Goal: Information Seeking & Learning: Find specific fact

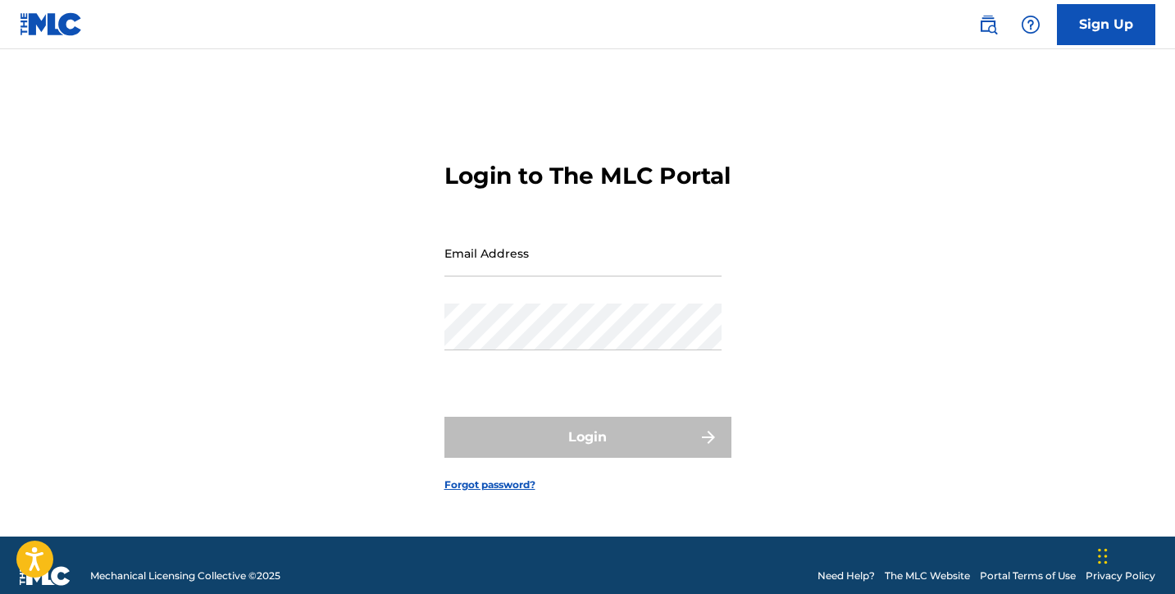
click at [516, 262] on input "Email Address" at bounding box center [582, 253] width 277 height 47
type input "[EMAIL_ADDRESS][DOMAIN_NAME]"
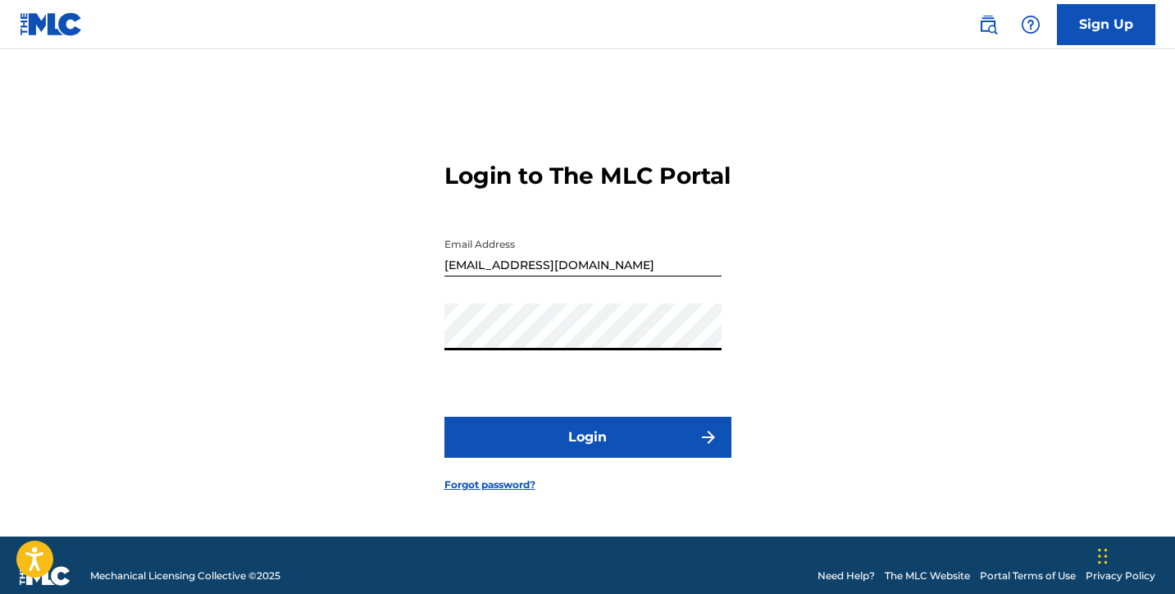
click at [605, 453] on button "Login" at bounding box center [587, 437] width 287 height 41
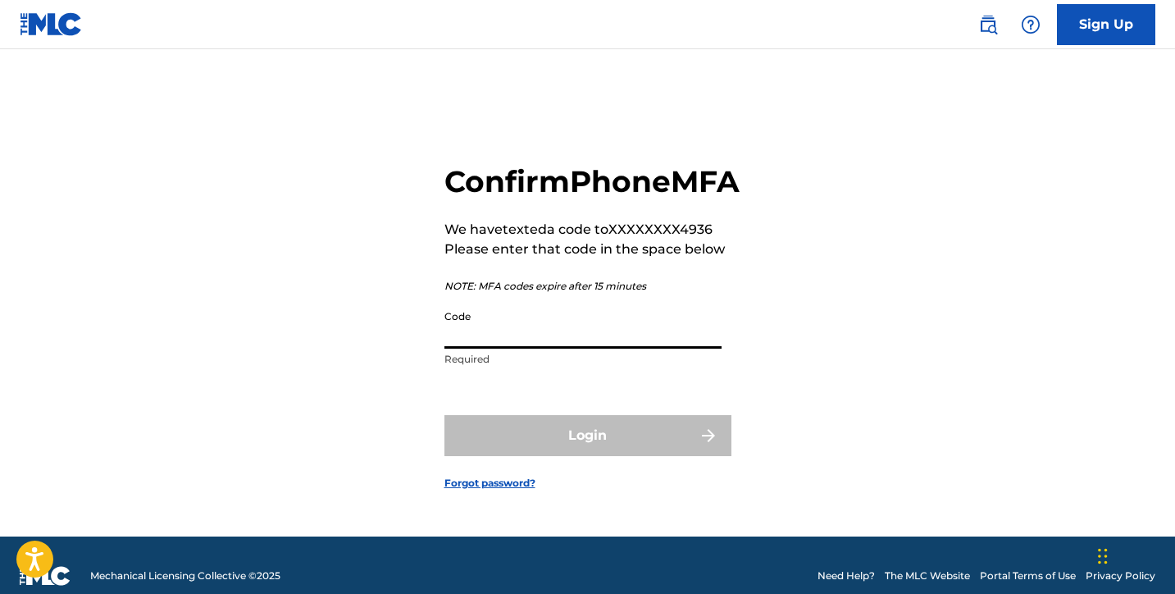
click at [653, 348] on input "Code" at bounding box center [582, 325] width 277 height 47
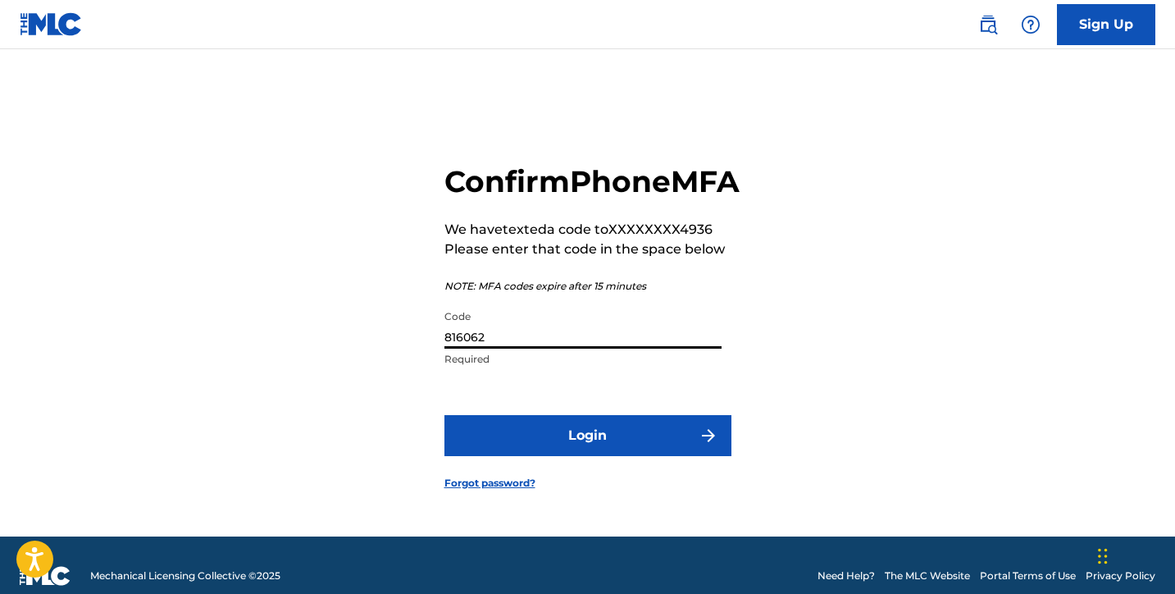
type input "816062"
click at [658, 456] on button "Login" at bounding box center [587, 435] width 287 height 41
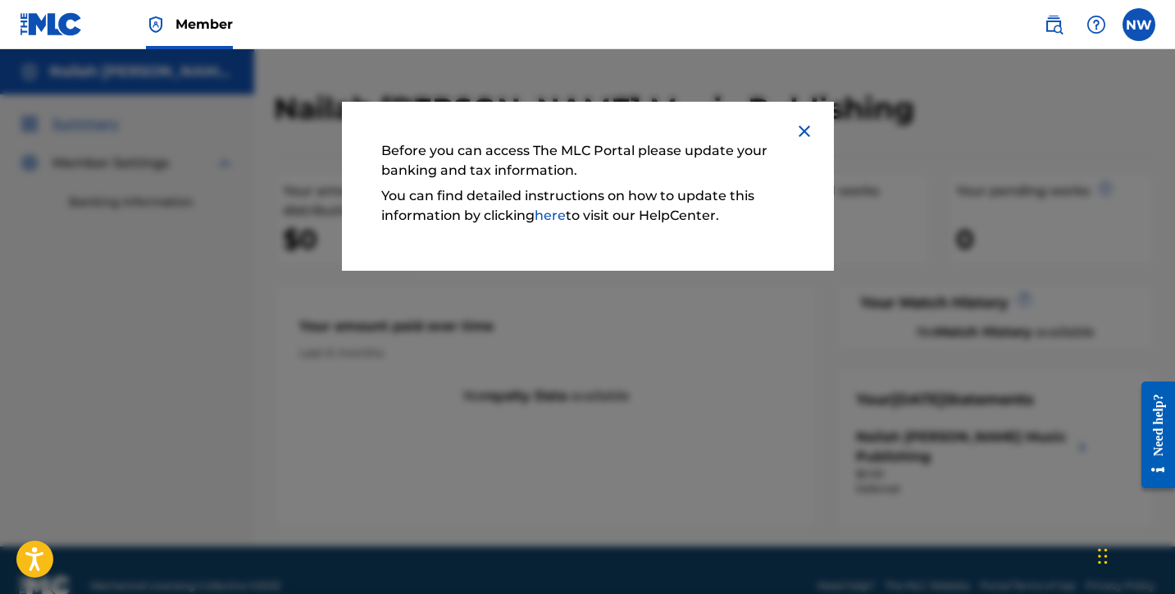
click at [552, 216] on link "here" at bounding box center [550, 215] width 31 height 16
click at [807, 121] on div "Before you can access The MLC Portal please update your banking and tax informa…" at bounding box center [588, 186] width 492 height 169
click at [807, 128] on img at bounding box center [805, 131] width 20 height 20
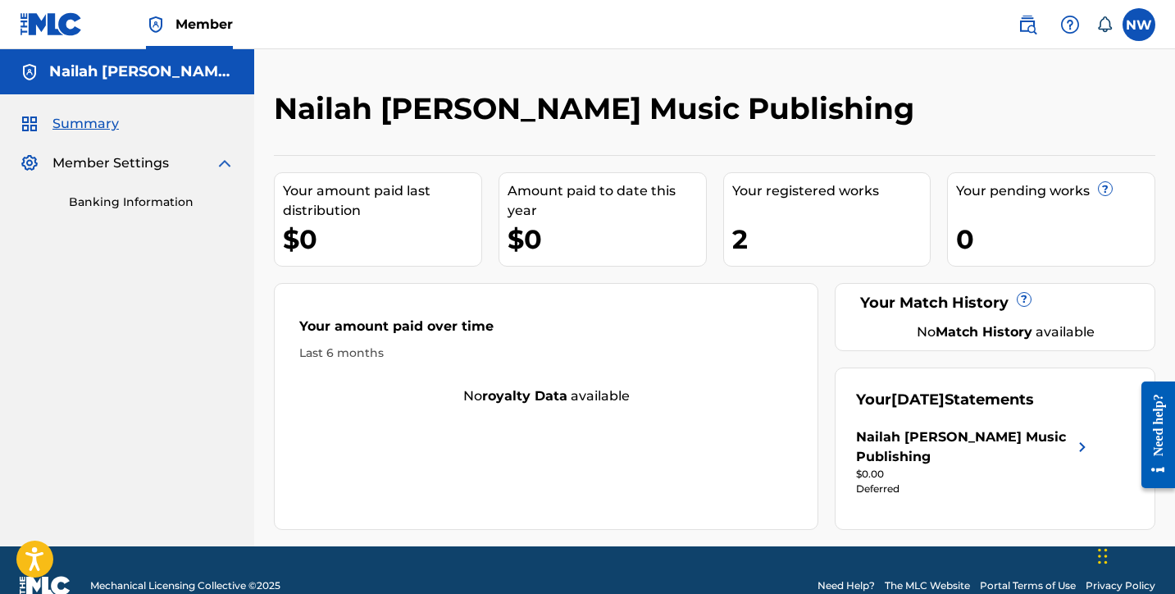
click at [156, 203] on link "Banking Information" at bounding box center [152, 202] width 166 height 17
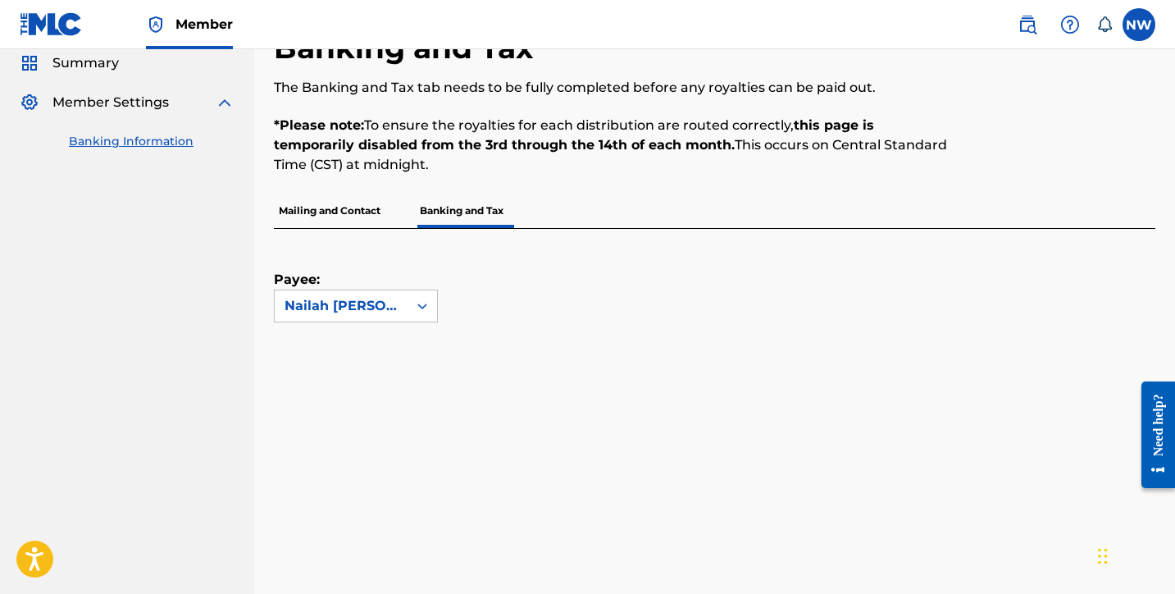
scroll to position [80, 0]
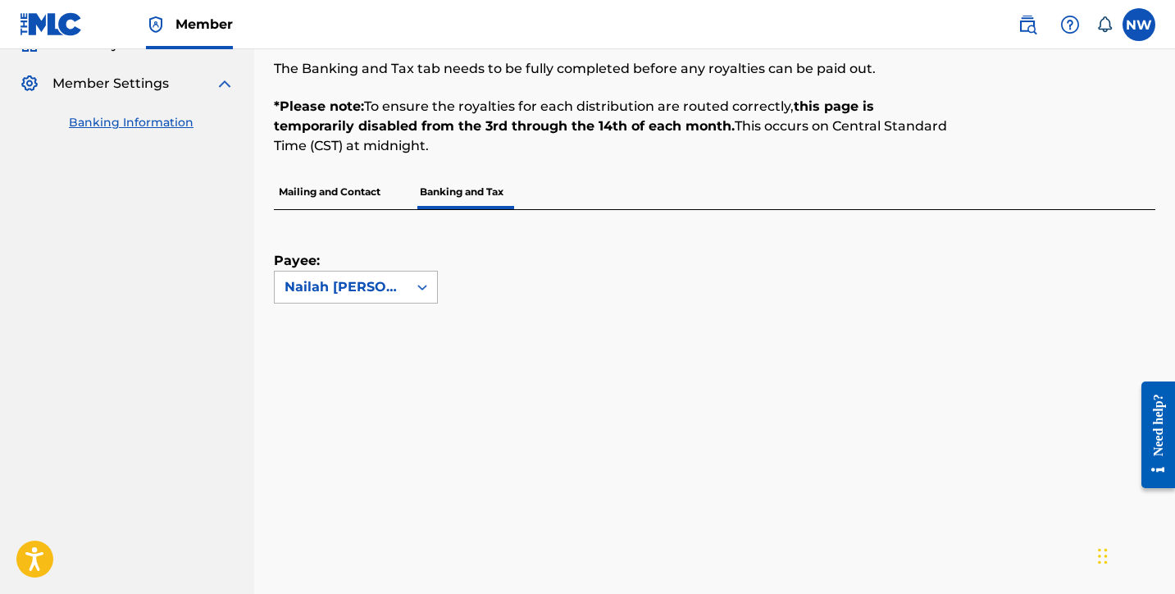
click at [421, 283] on icon at bounding box center [422, 287] width 16 height 16
click at [395, 328] on div "Nailah [PERSON_NAME] Music Publishing" at bounding box center [356, 343] width 162 height 80
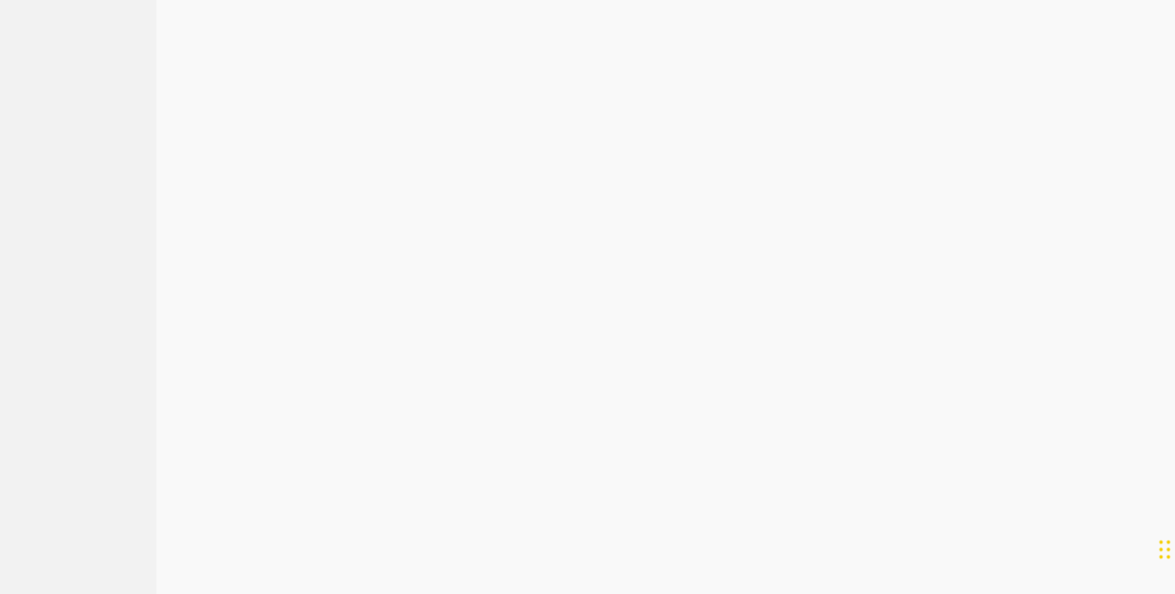
scroll to position [854, 0]
click at [212, 366] on nav "Nailah Carrie Music Publishing Summary Member Settings Banking Information" at bounding box center [127, 224] width 254 height 2057
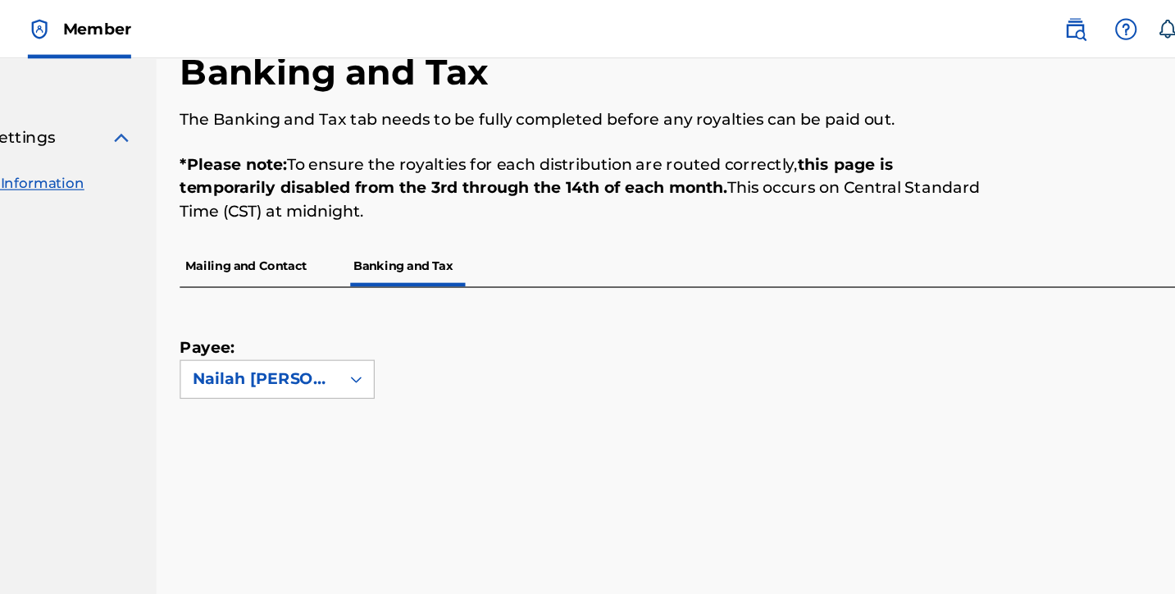
scroll to position [0, 0]
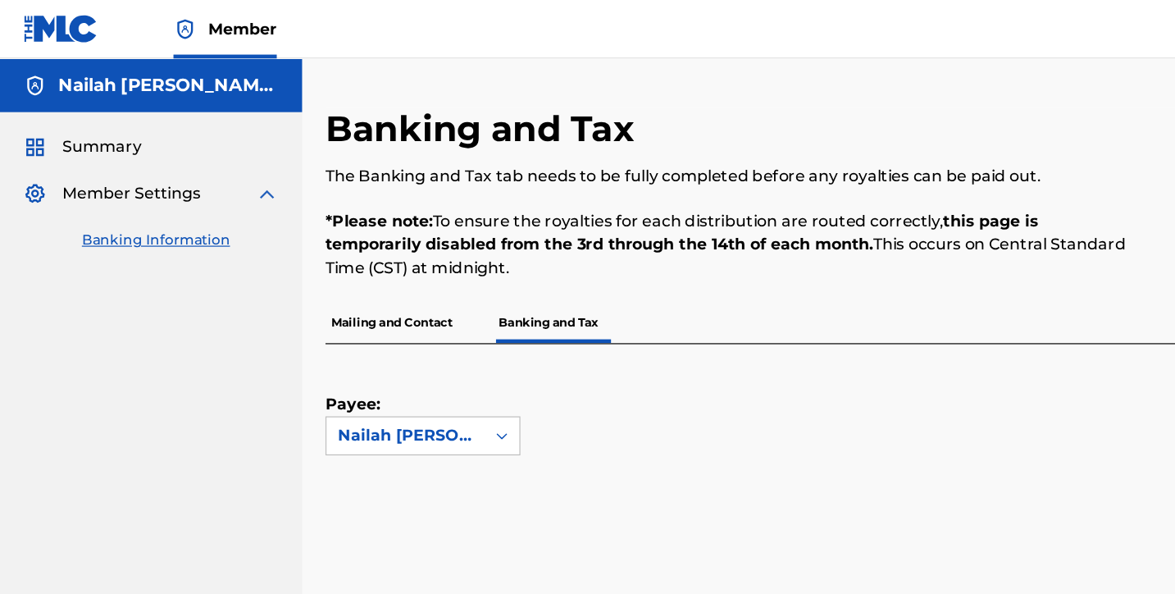
click at [93, 121] on span "Summary" at bounding box center [85, 124] width 66 height 20
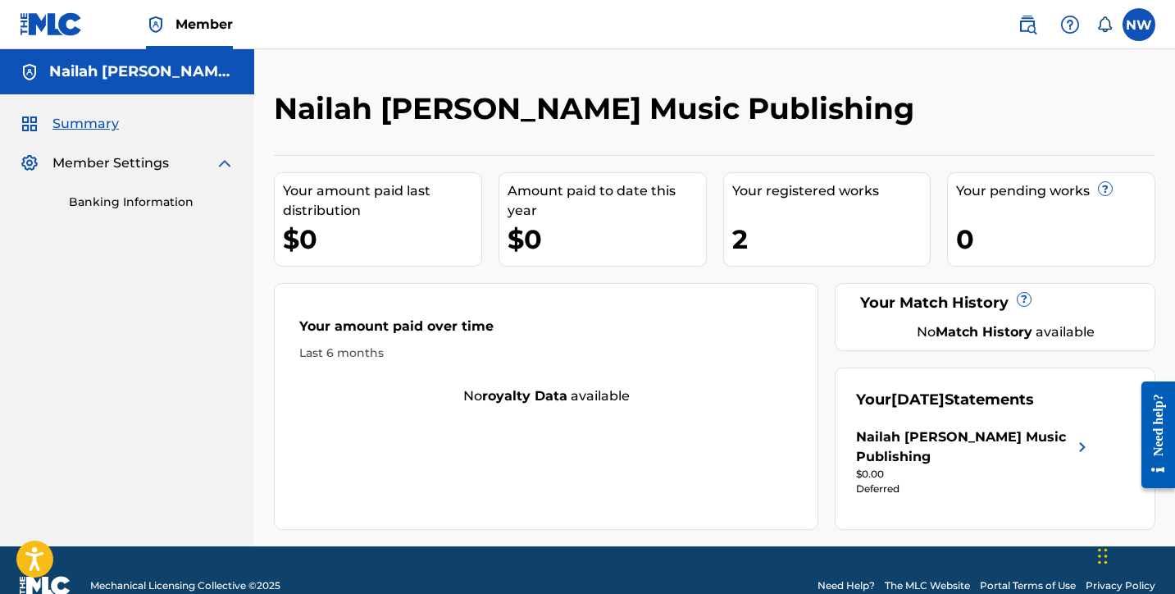
click at [1030, 27] on img at bounding box center [1028, 25] width 20 height 20
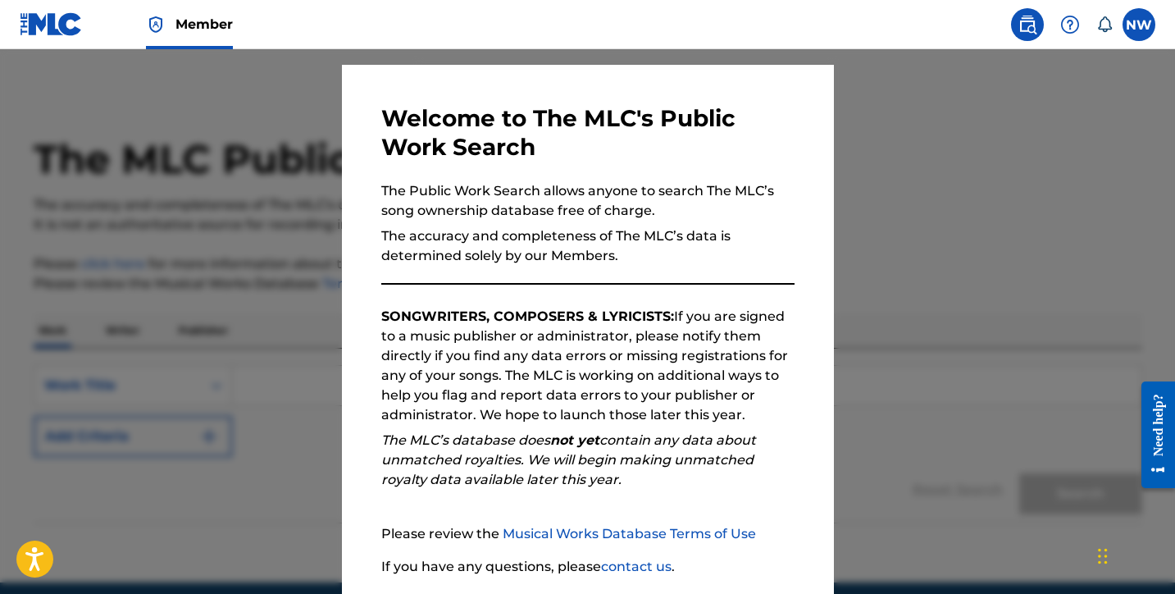
scroll to position [157, 0]
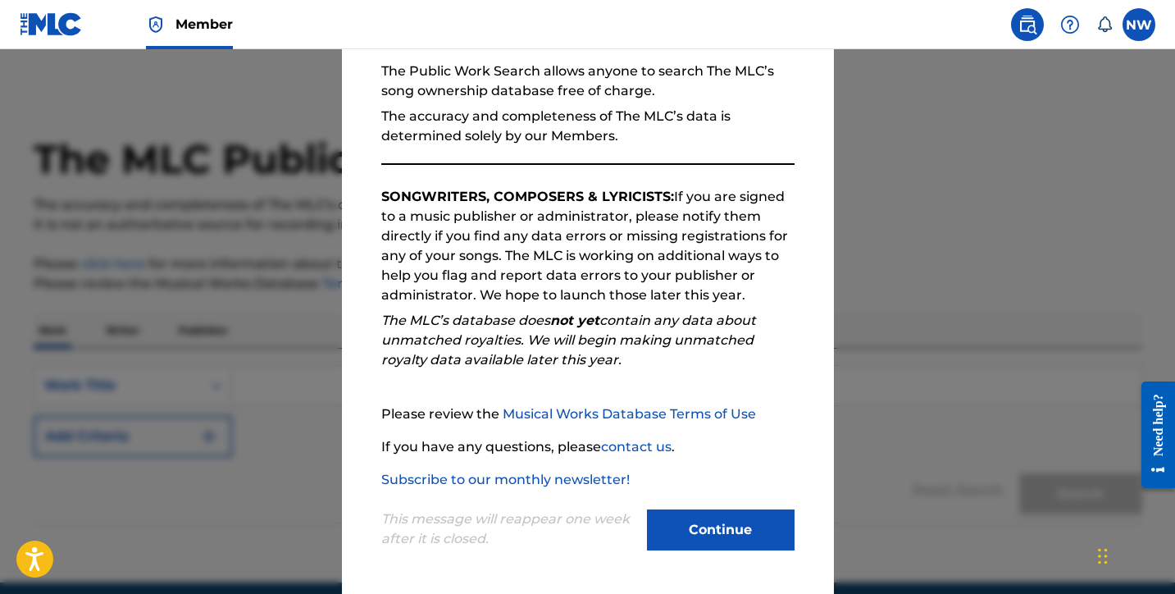
click at [753, 514] on button "Continue" at bounding box center [721, 529] width 148 height 41
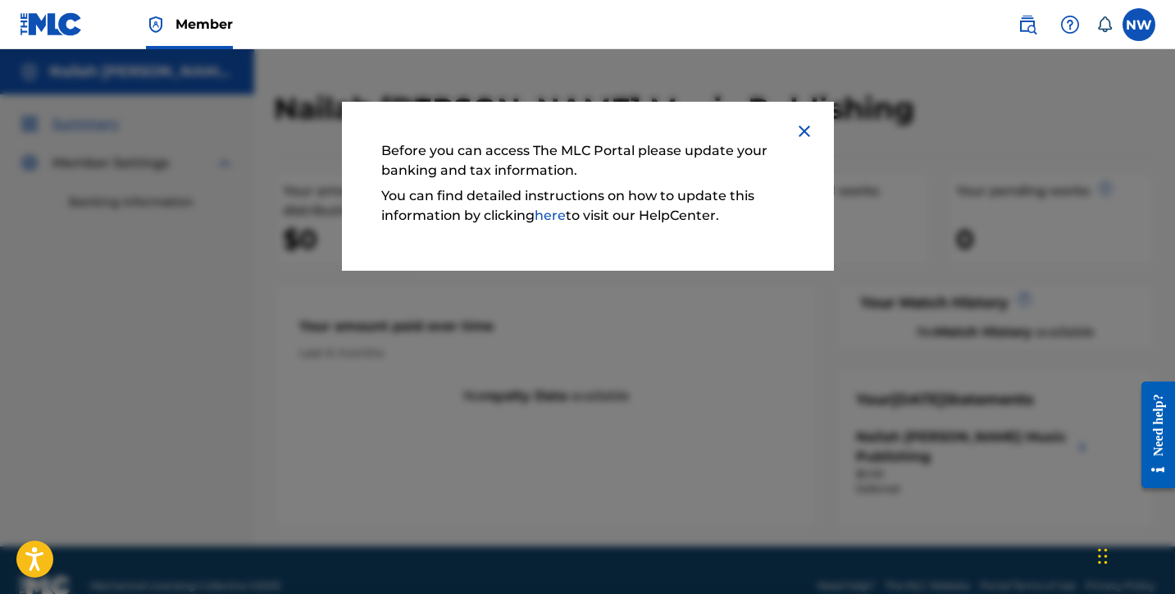
click at [807, 132] on img at bounding box center [805, 131] width 20 height 20
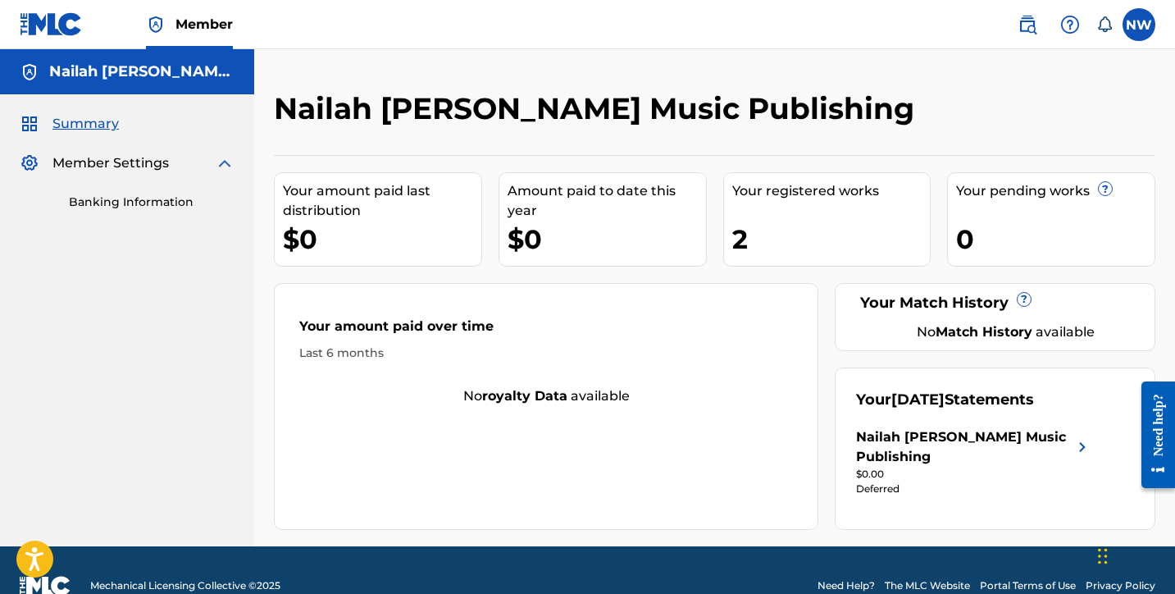
click at [1135, 27] on label at bounding box center [1139, 24] width 33 height 33
click at [1139, 25] on input "NW Nailah Williams nailahcarriemusic@gmail.com Notification Preferences Profile…" at bounding box center [1139, 25] width 0 height 0
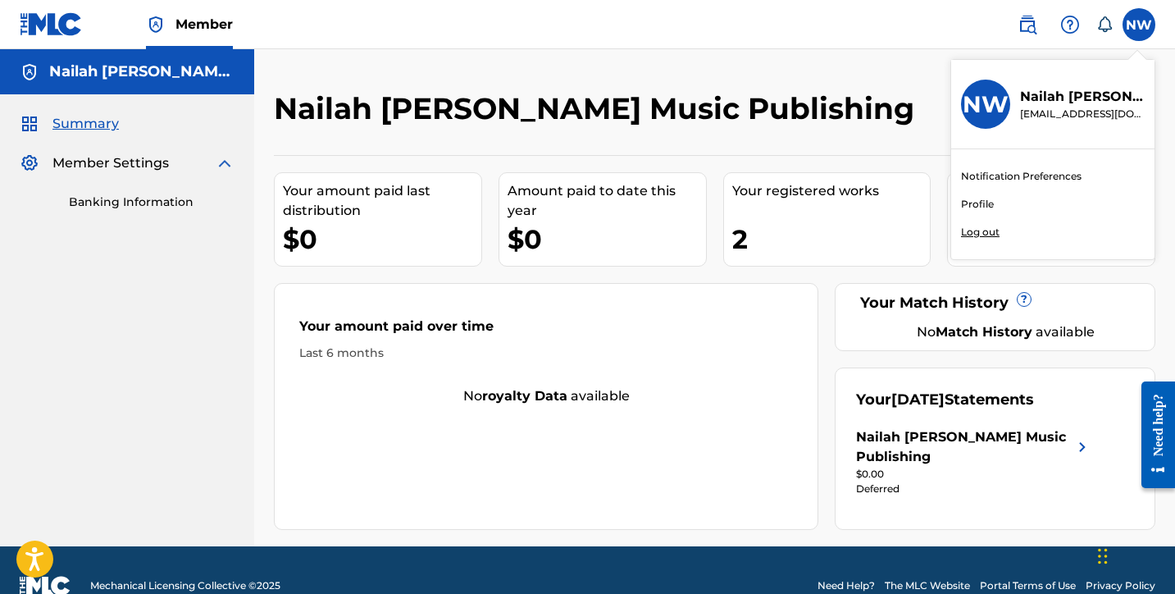
click at [979, 203] on link "Profile" at bounding box center [977, 204] width 33 height 15
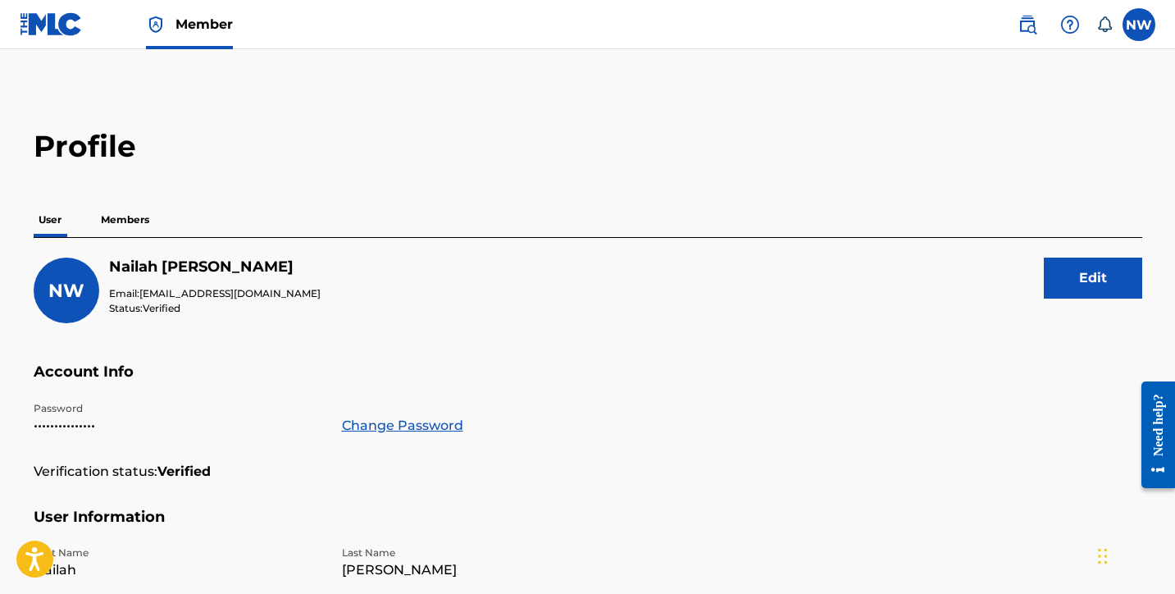
click at [144, 220] on p "Members" at bounding box center [125, 220] width 58 height 34
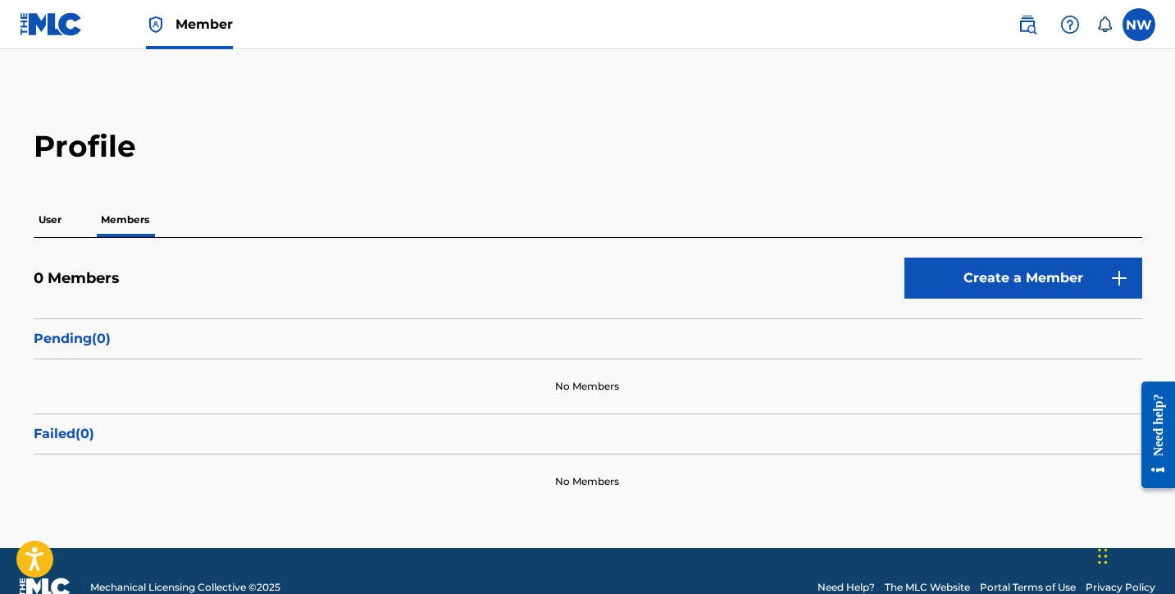
click at [45, 214] on p "User" at bounding box center [50, 220] width 33 height 34
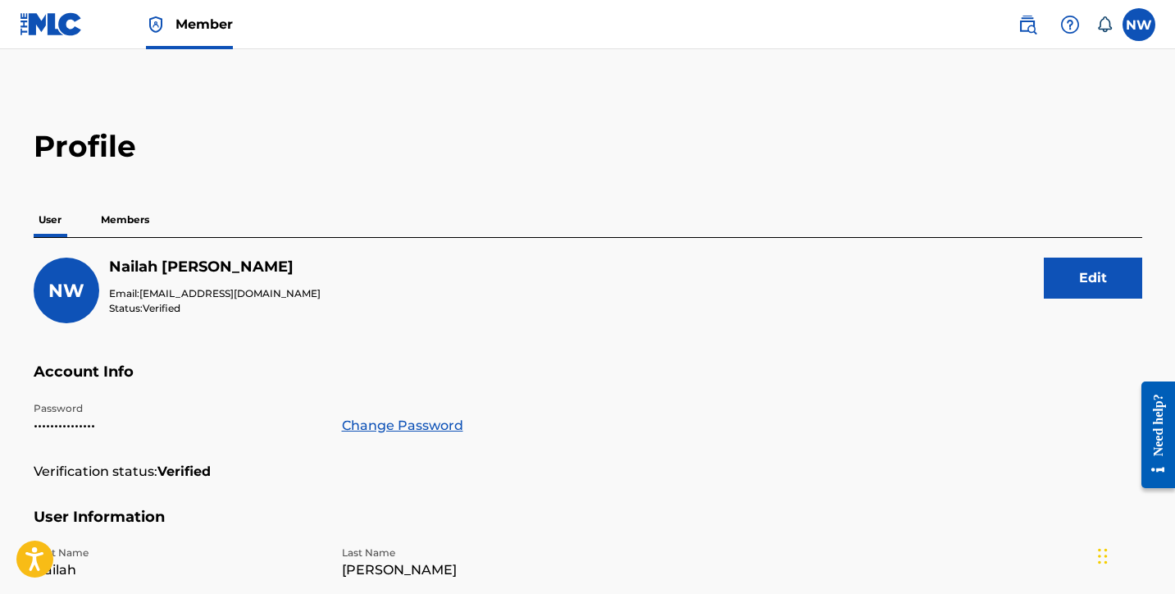
click at [1137, 27] on label at bounding box center [1139, 24] width 33 height 33
click at [1139, 25] on input "NW Nailah Williams nailahcarriemusic@gmail.com Notification Preferences Profile…" at bounding box center [1139, 25] width 0 height 0
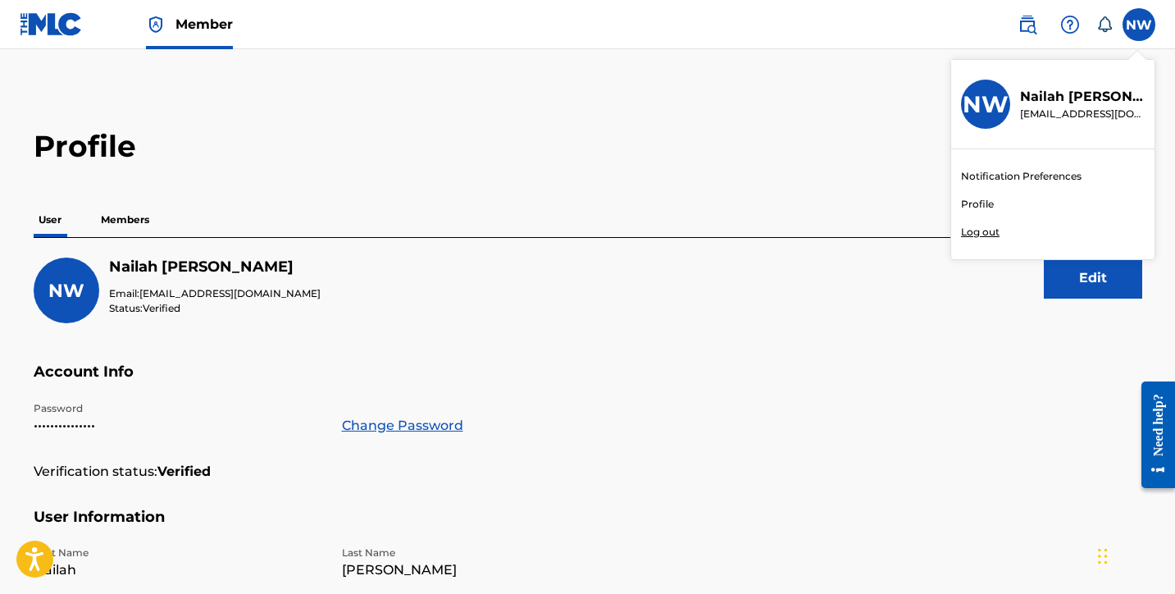
click at [1065, 102] on p "Nailah Williams" at bounding box center [1082, 97] width 125 height 20
click at [1139, 25] on input "NW Nailah Williams nailahcarriemusic@gmail.com Notification Preferences Profile…" at bounding box center [1139, 25] width 0 height 0
click at [188, 30] on span "Member" at bounding box center [203, 24] width 57 height 19
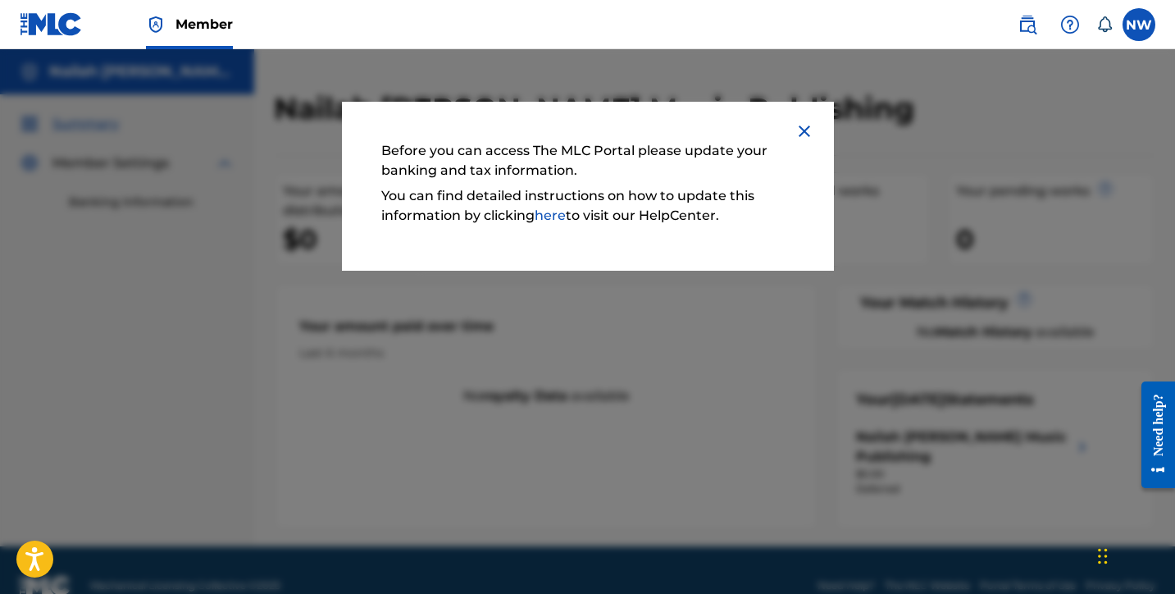
click at [554, 217] on link "here" at bounding box center [550, 215] width 31 height 16
click at [802, 133] on img at bounding box center [805, 131] width 20 height 20
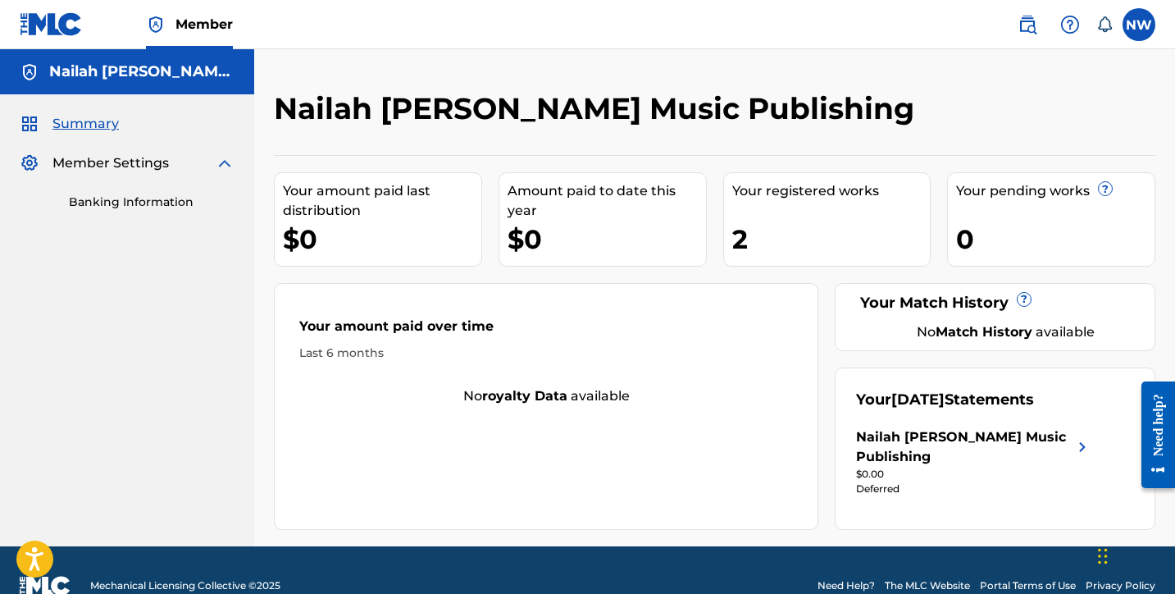
click at [140, 198] on link "Banking Information" at bounding box center [152, 202] width 166 height 17
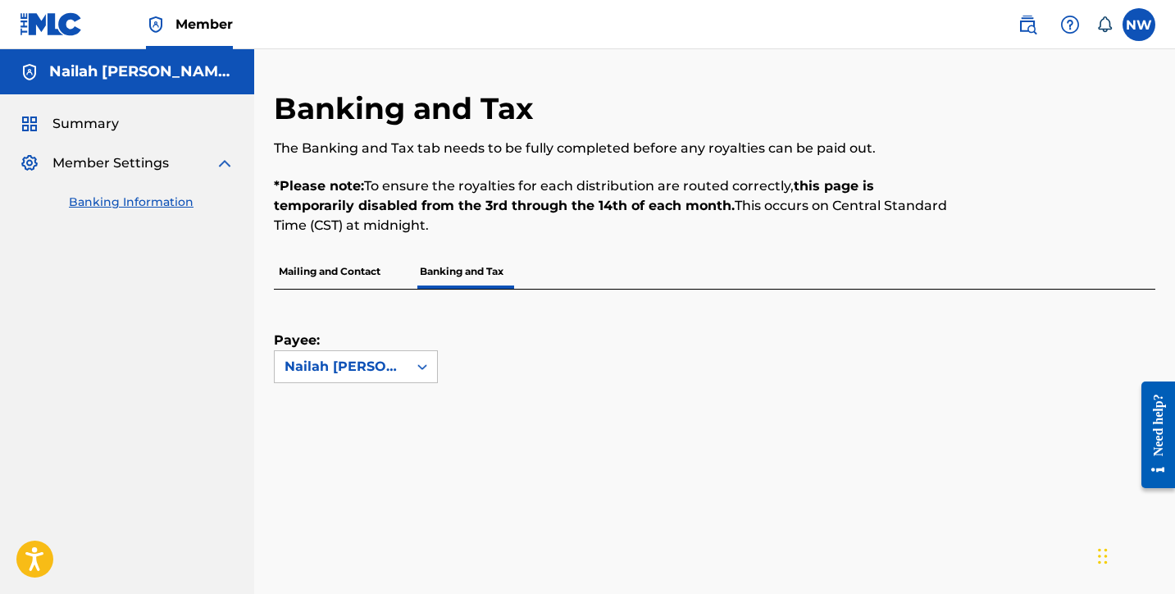
click at [84, 120] on span "Summary" at bounding box center [85, 124] width 66 height 20
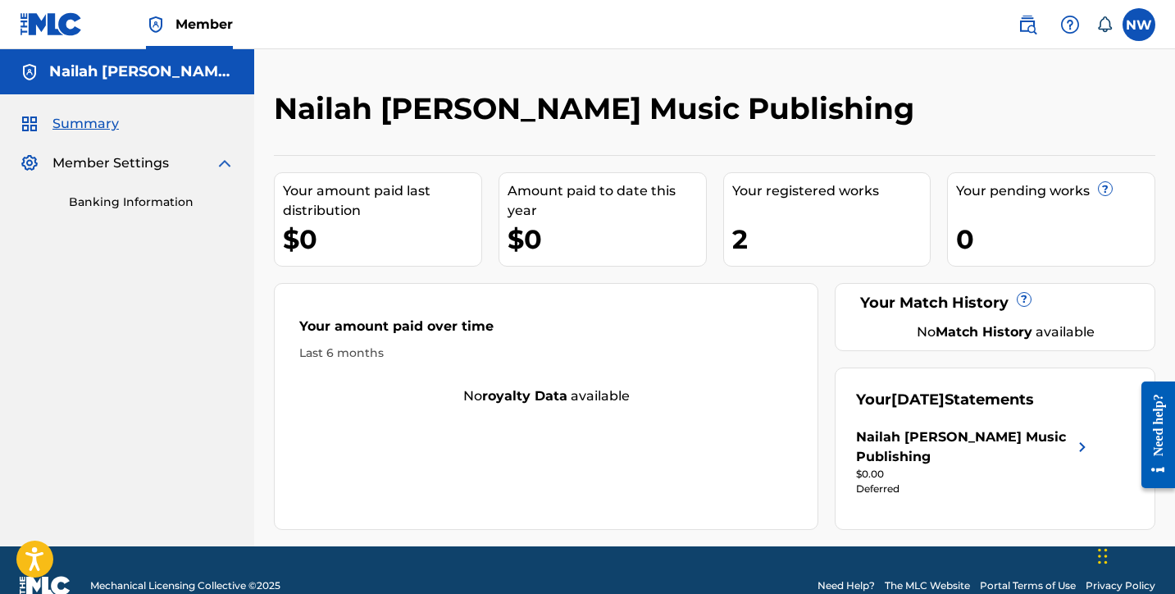
click at [217, 170] on img at bounding box center [225, 163] width 20 height 20
click at [219, 163] on img at bounding box center [225, 163] width 20 height 20
click at [220, 162] on img at bounding box center [225, 163] width 20 height 20
click at [154, 167] on span "Member Settings" at bounding box center [110, 163] width 116 height 20
click at [220, 168] on img at bounding box center [225, 163] width 20 height 20
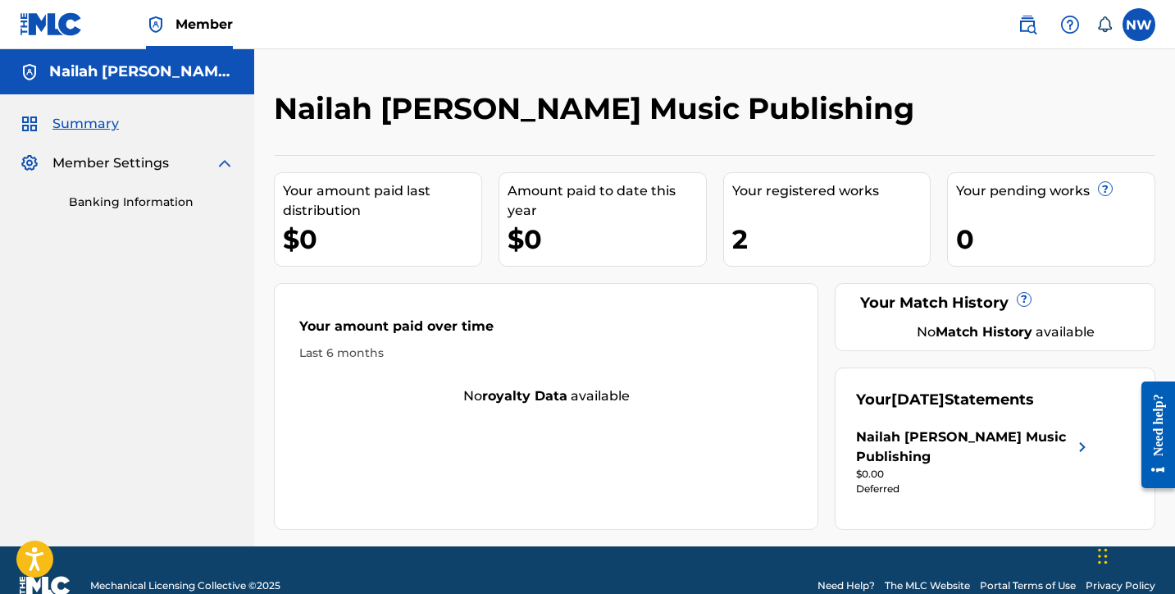
click at [111, 206] on link "Banking Information" at bounding box center [152, 202] width 166 height 17
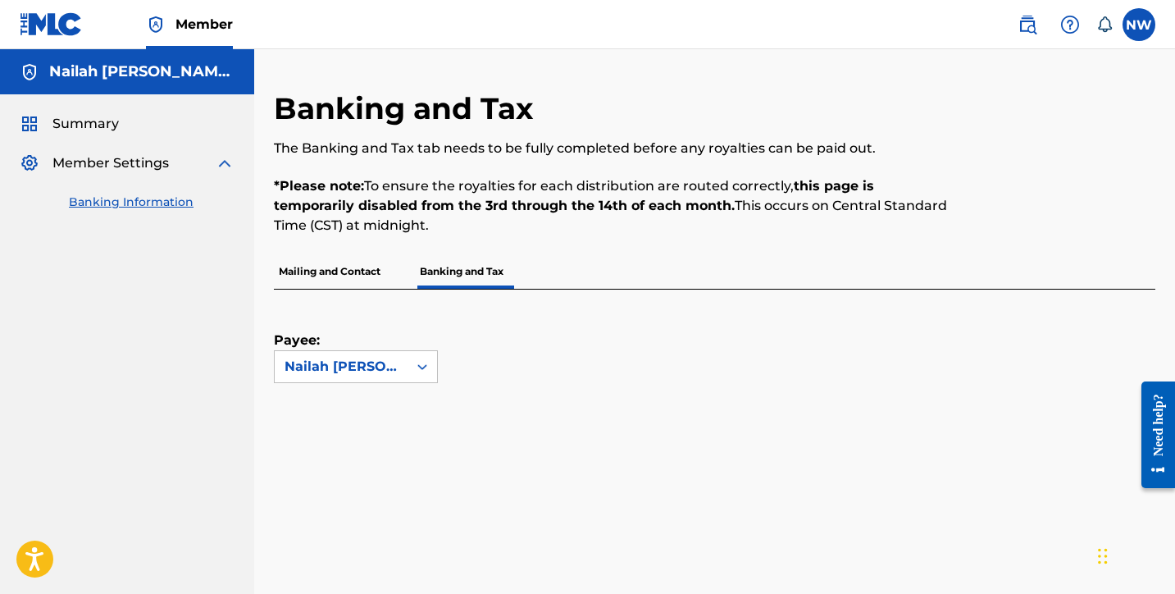
click at [332, 264] on p "Mailing and Contact" at bounding box center [330, 271] width 112 height 34
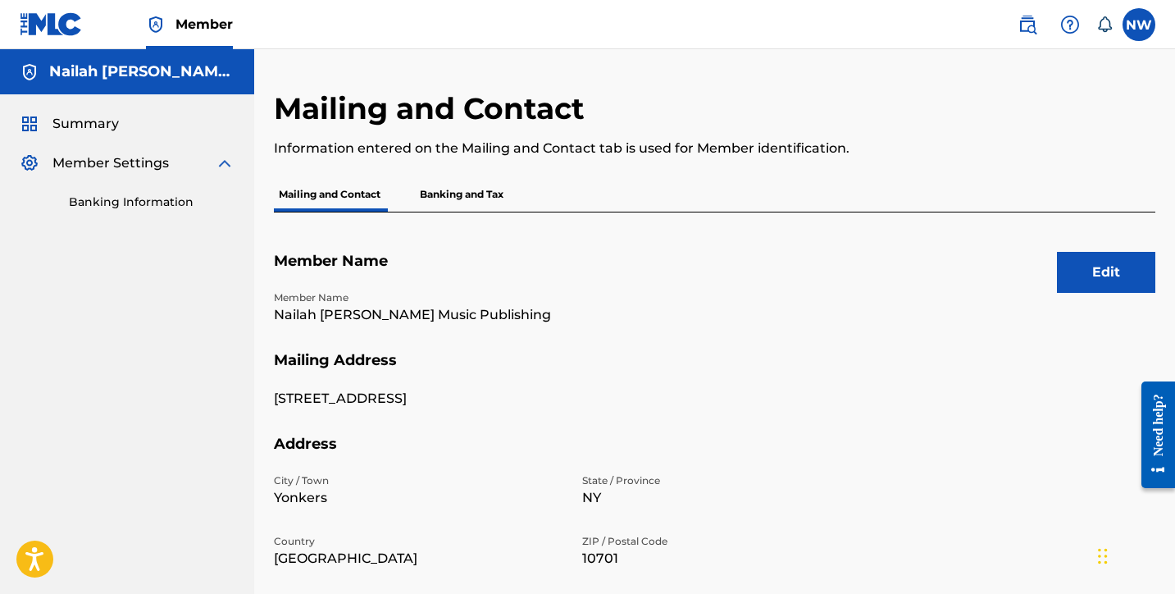
click at [97, 132] on span "Summary" at bounding box center [85, 124] width 66 height 20
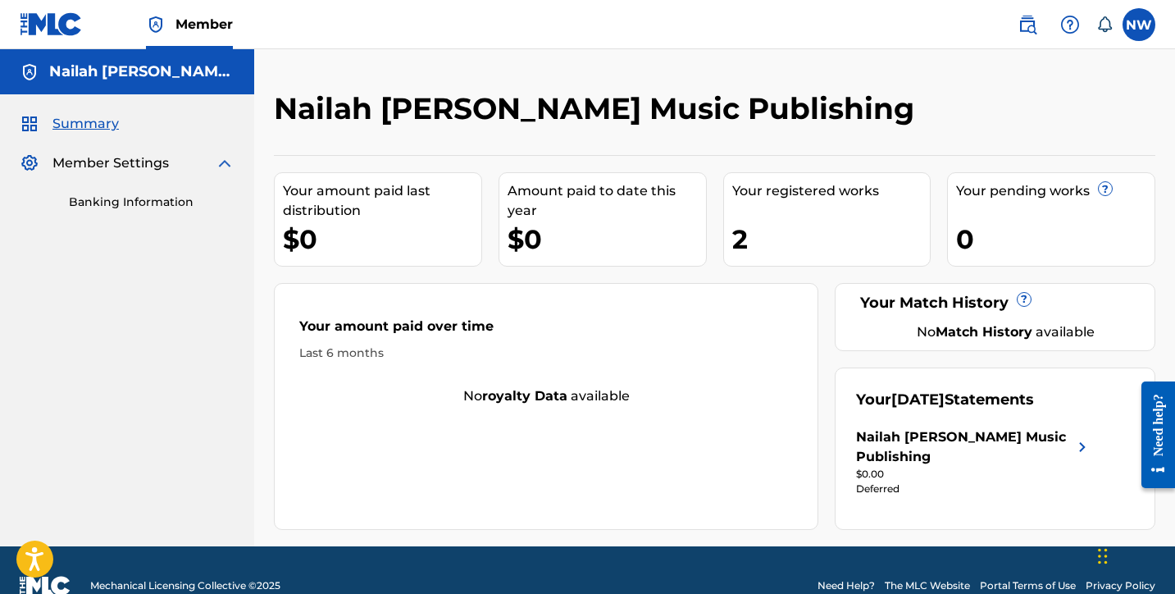
click at [1029, 19] on img at bounding box center [1028, 25] width 20 height 20
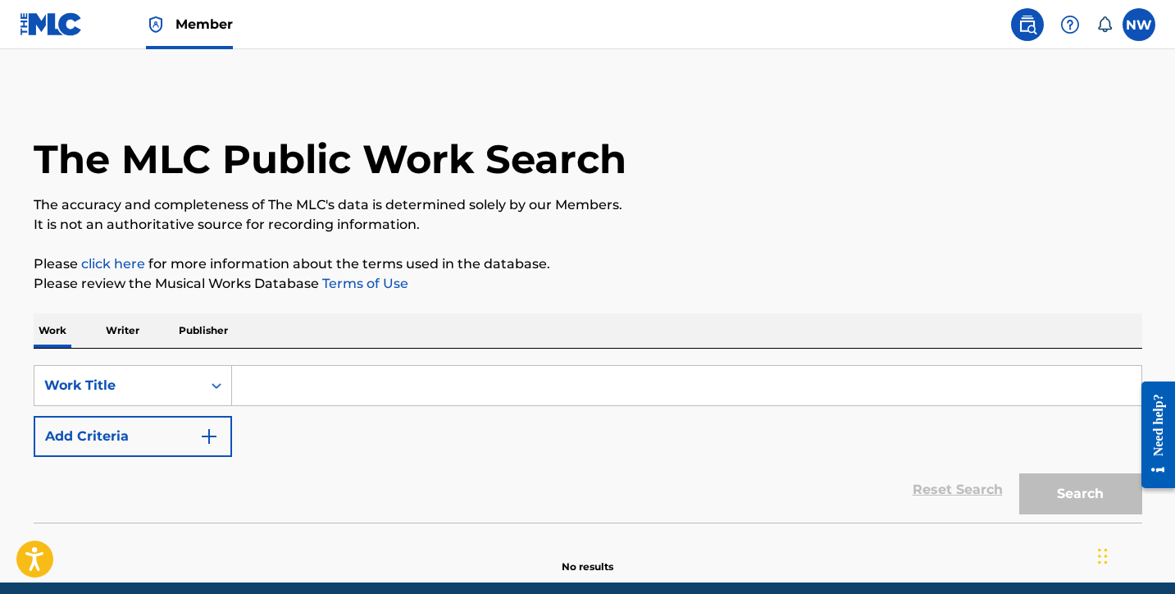
click at [398, 371] on input "Search Form" at bounding box center [686, 385] width 909 height 39
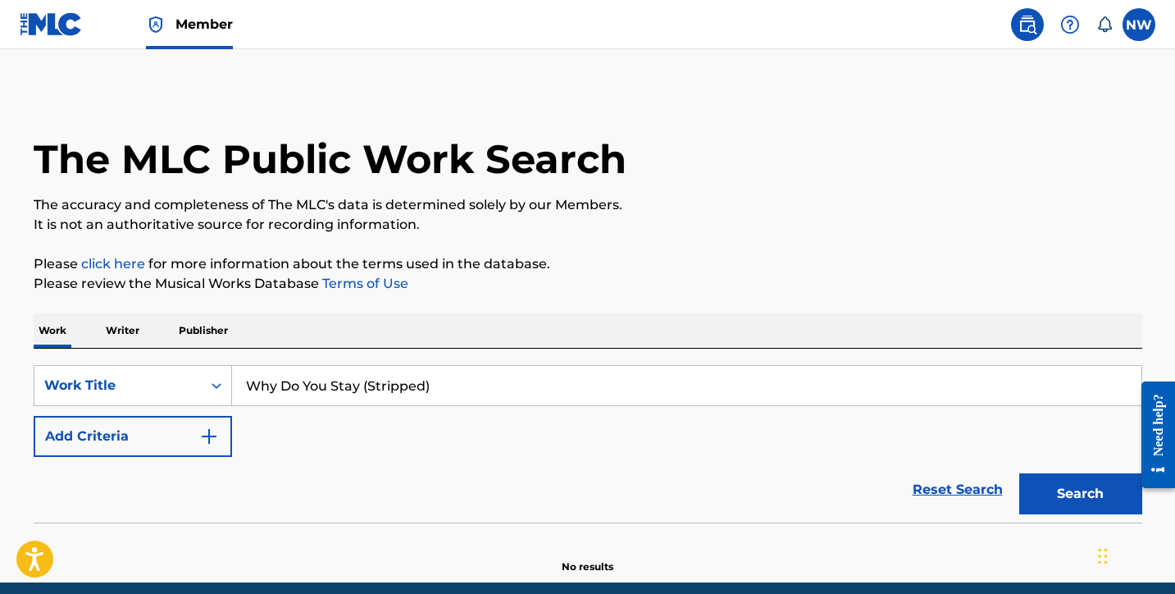
scroll to position [67, 0]
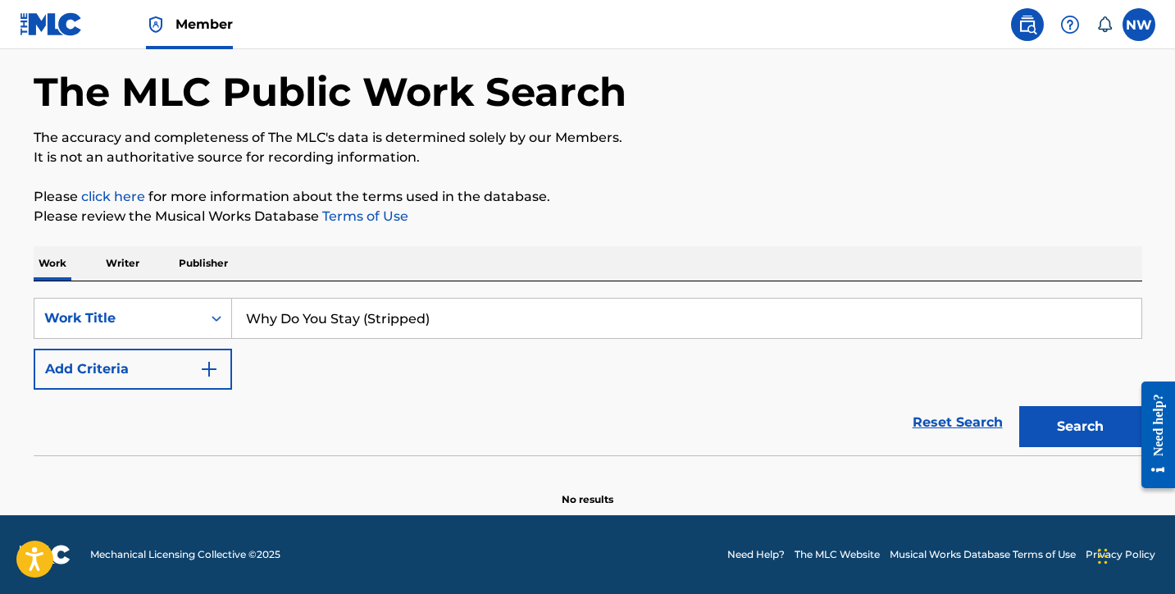
type input "Why Do You Stay (Stripped)"
click at [1052, 412] on button "Search" at bounding box center [1080, 426] width 123 height 41
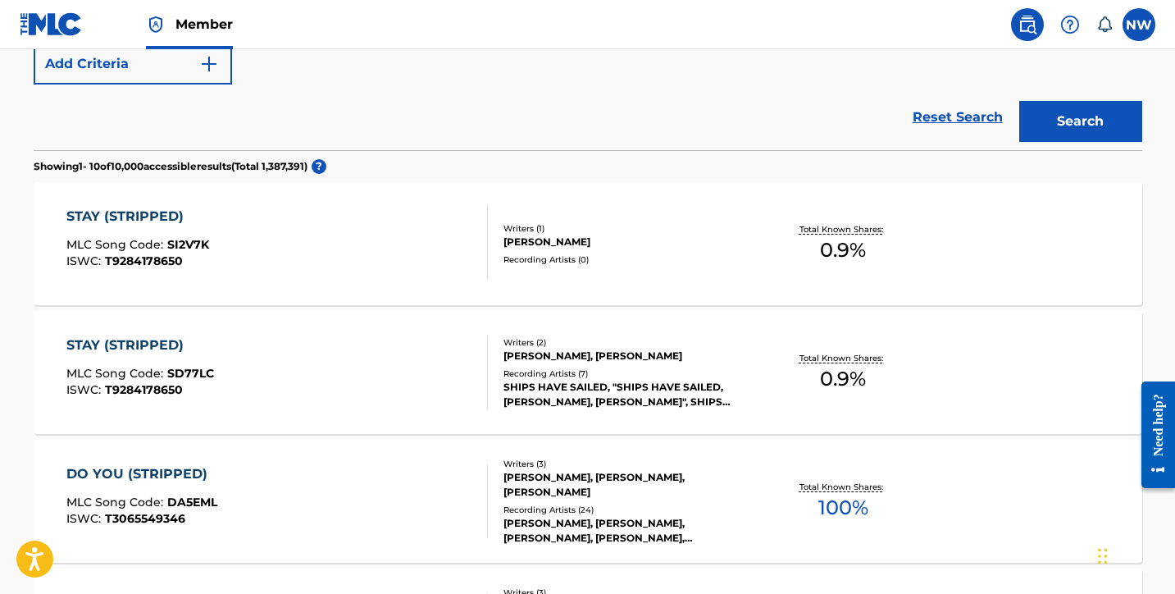
scroll to position [0, 0]
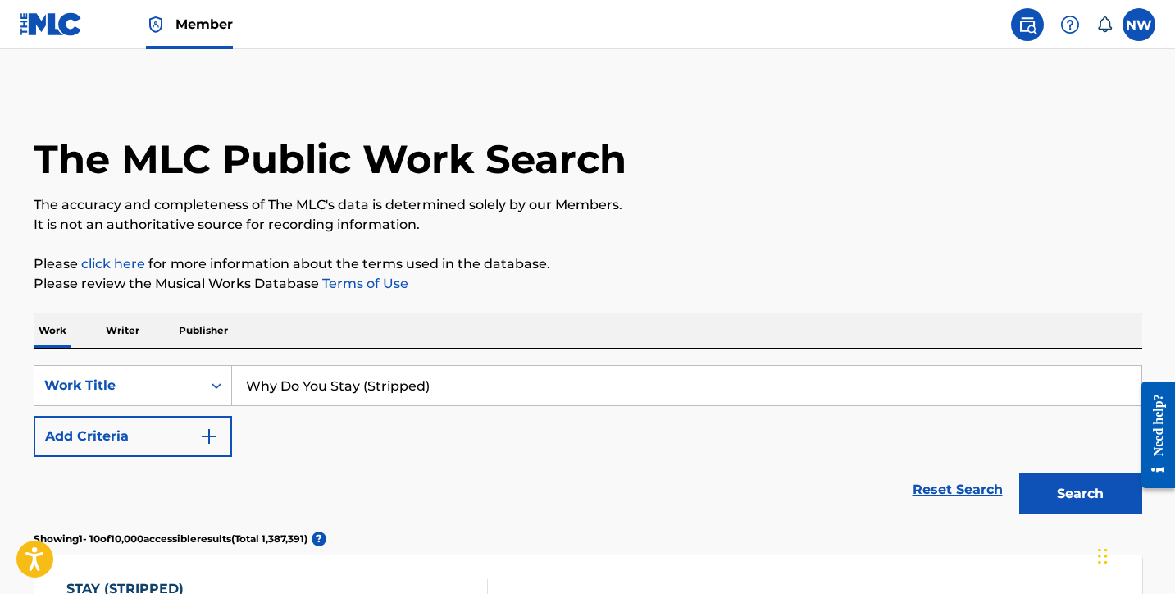
click at [120, 338] on p "Writer" at bounding box center [122, 330] width 43 height 34
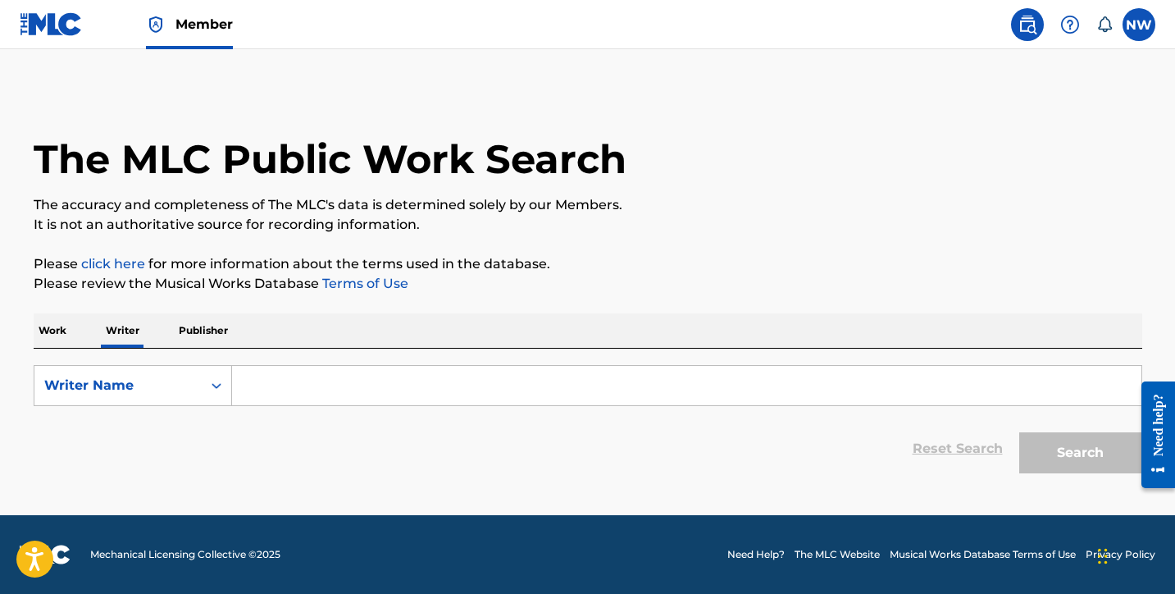
click at [342, 389] on input "Search Form" at bounding box center [686, 385] width 909 height 39
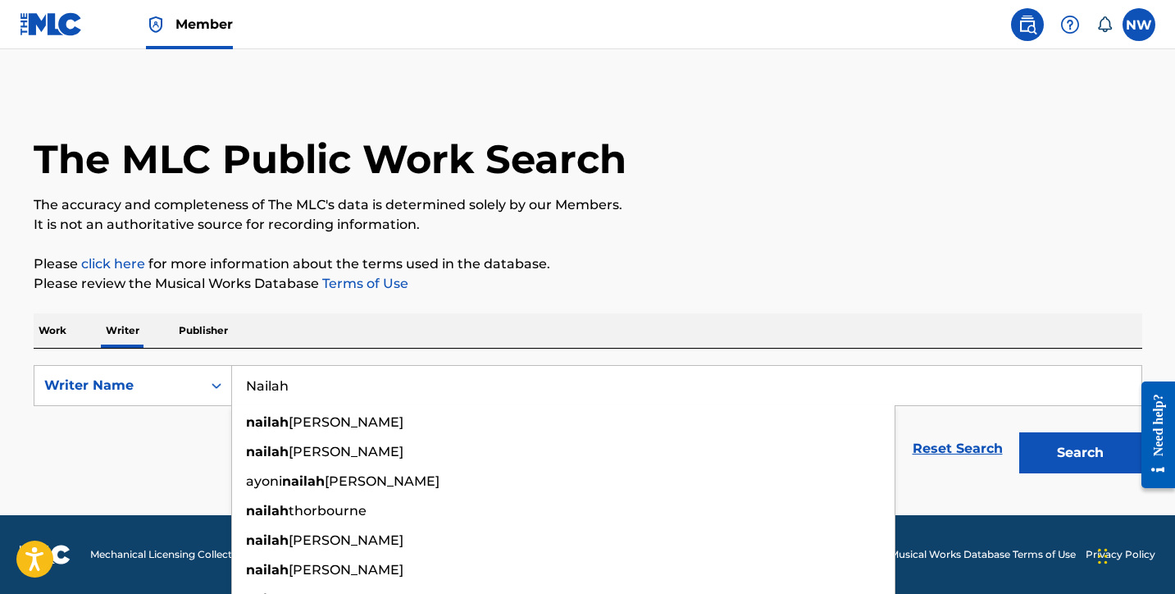
click at [845, 306] on div "The MLC Public Work Search The accuracy and completeness of The MLC's data is d…" at bounding box center [588, 285] width 1148 height 391
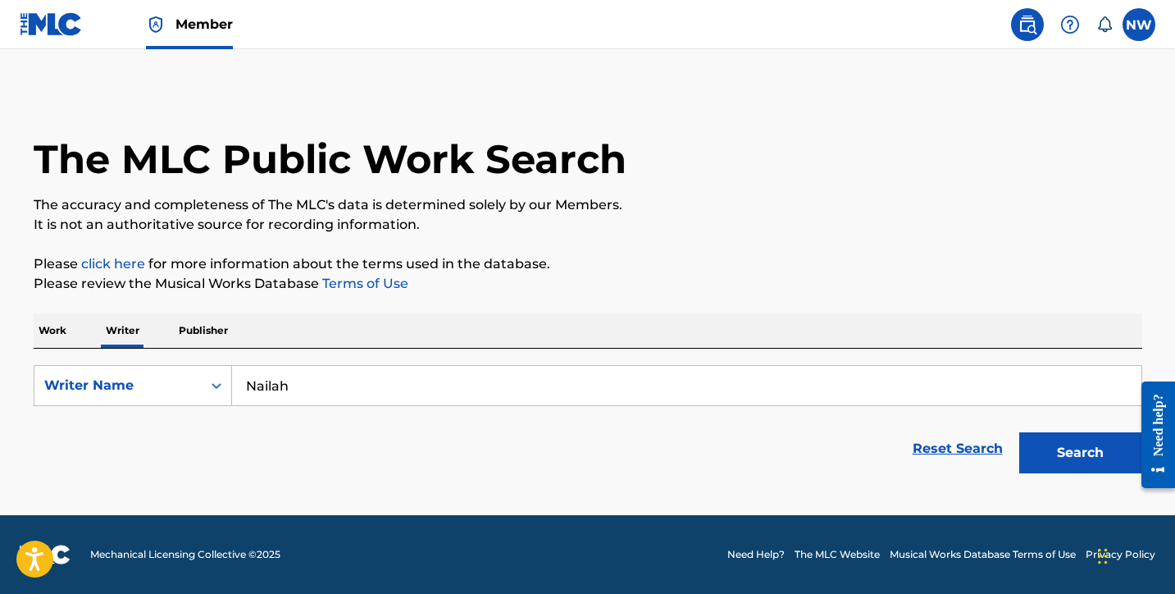
click at [1083, 459] on button "Search" at bounding box center [1080, 452] width 123 height 41
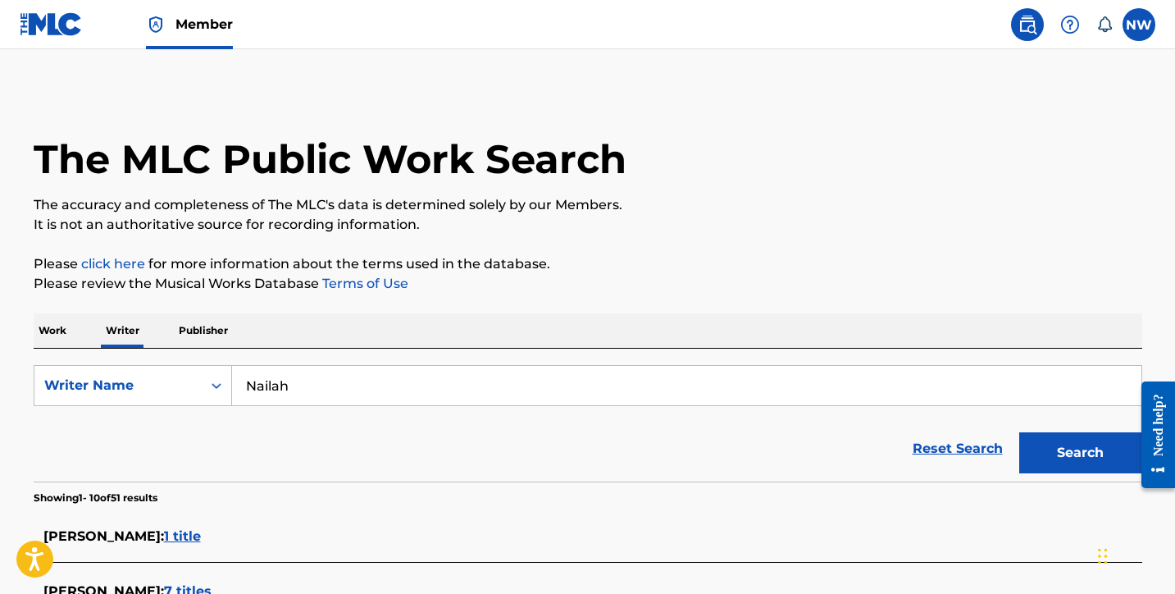
click at [301, 394] on input "Nailah" at bounding box center [686, 385] width 909 height 39
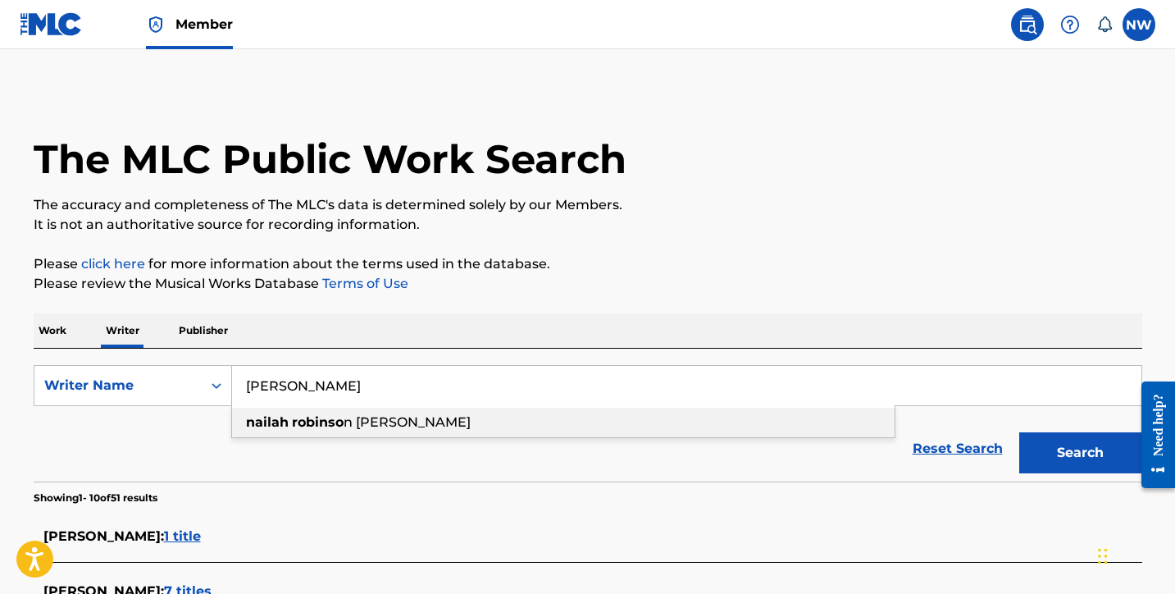
click at [253, 428] on strong "nailah" at bounding box center [267, 422] width 43 height 16
type input "nailah robinson williams"
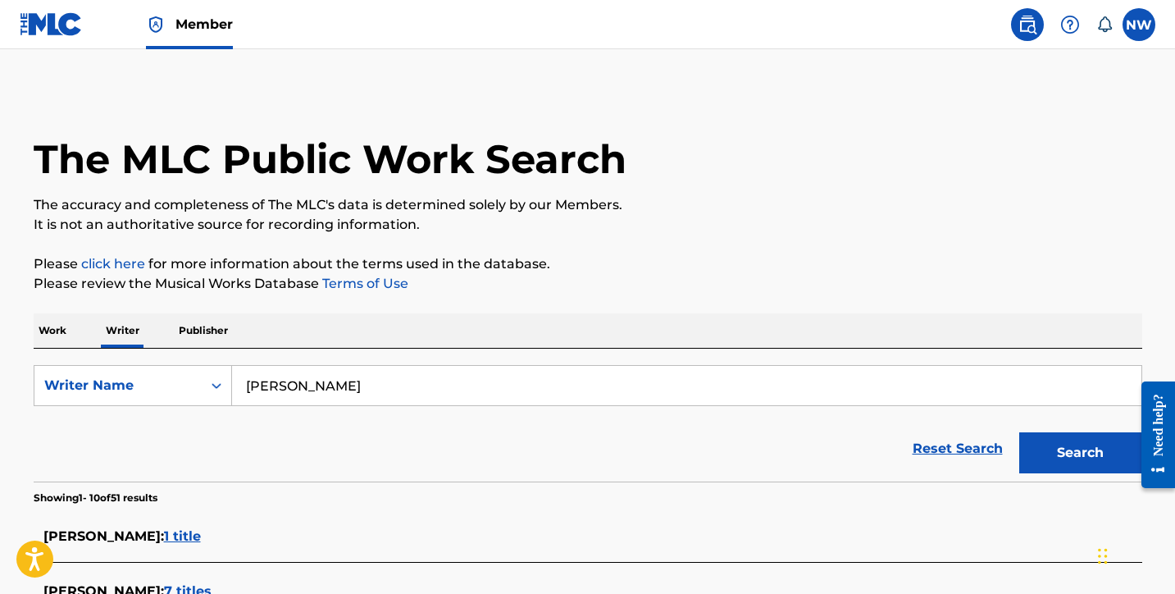
click at [1095, 447] on button "Search" at bounding box center [1080, 452] width 123 height 41
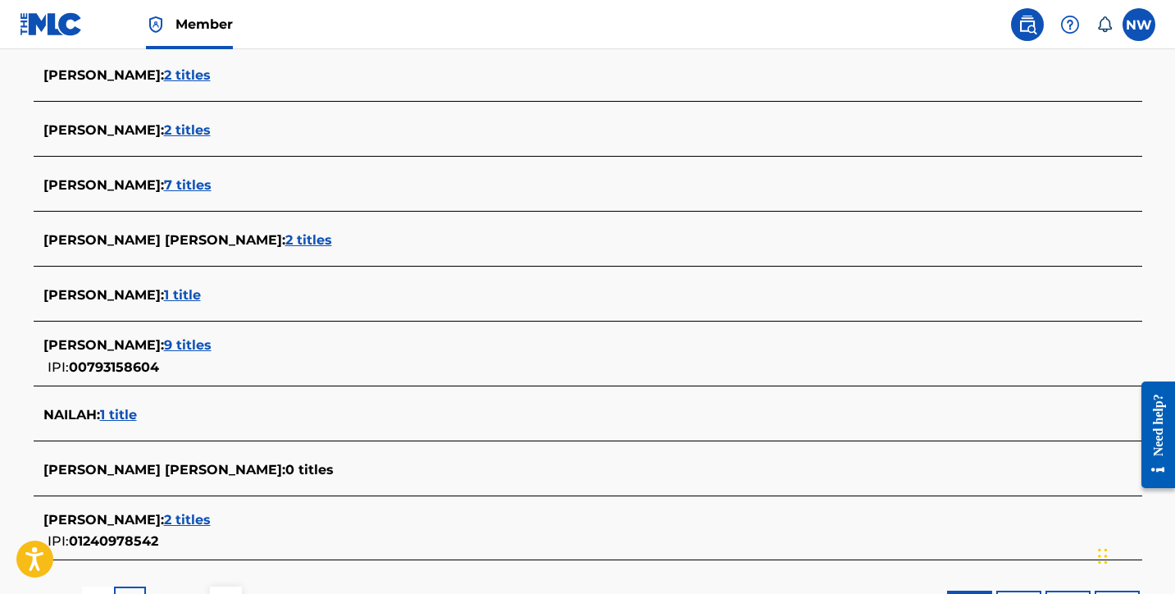
scroll to position [653, 0]
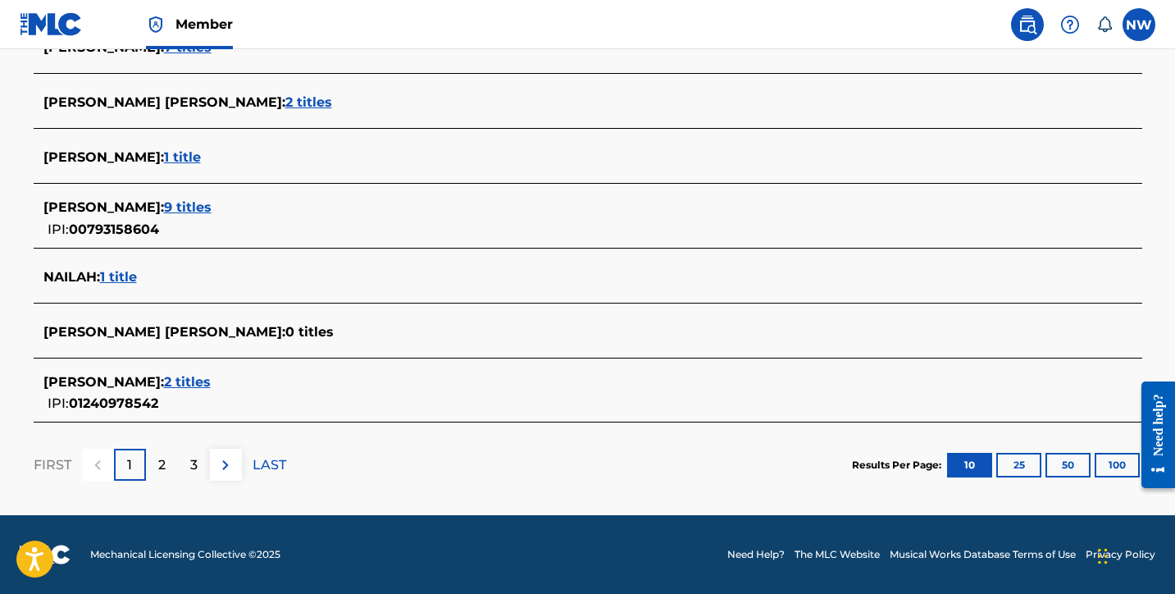
click at [164, 381] on span "NAILAH ROBINSON WILLIAMS :" at bounding box center [103, 382] width 121 height 16
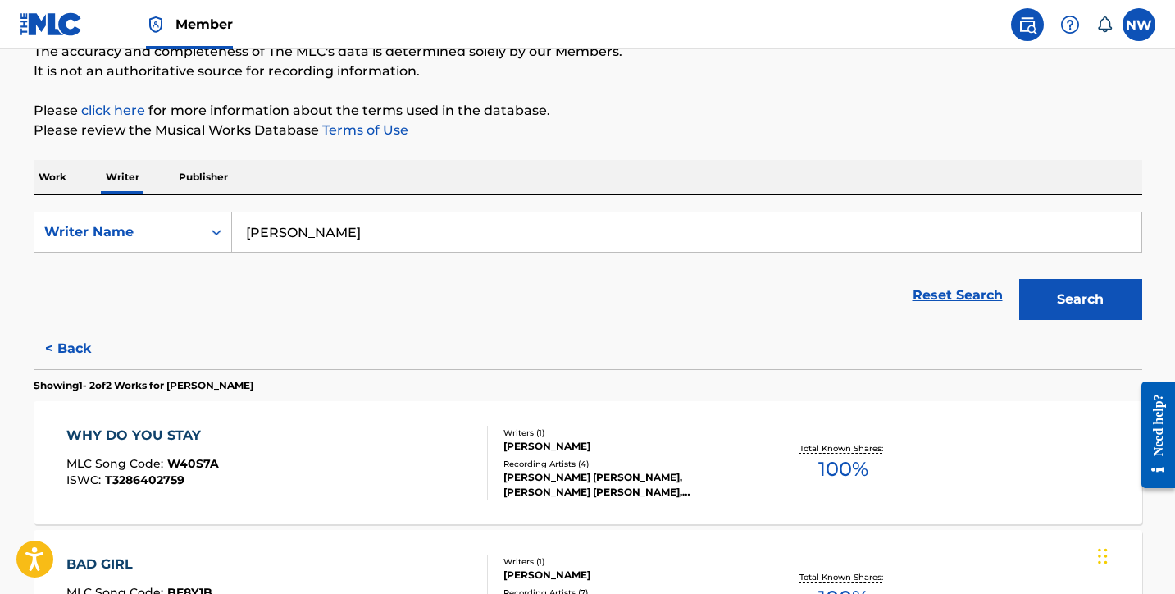
scroll to position [0, 0]
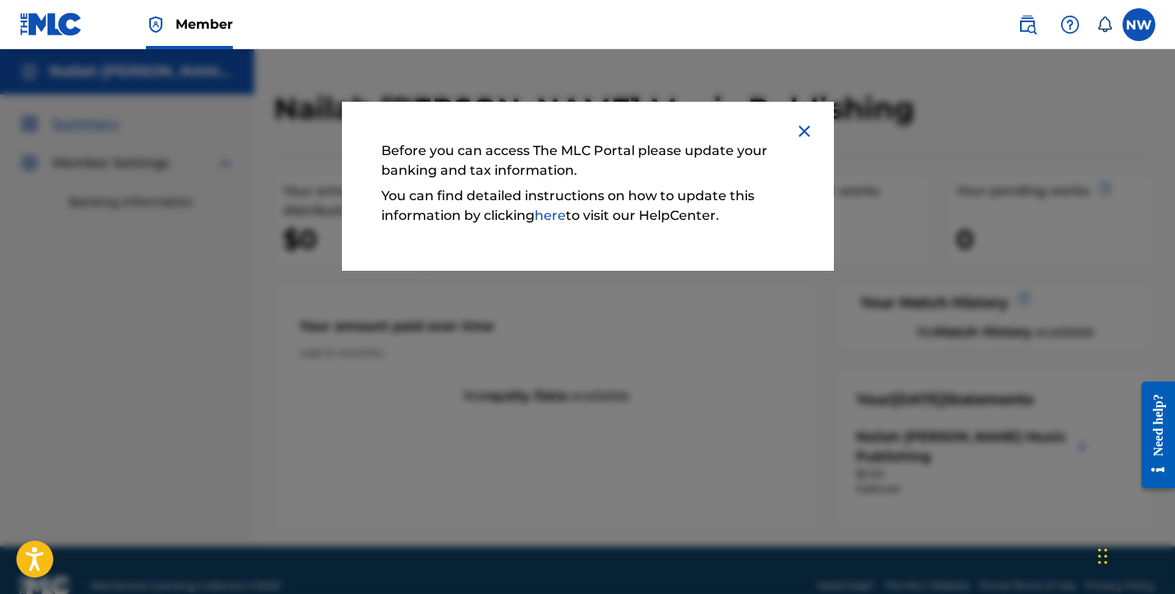
click at [802, 132] on img at bounding box center [805, 131] width 20 height 20
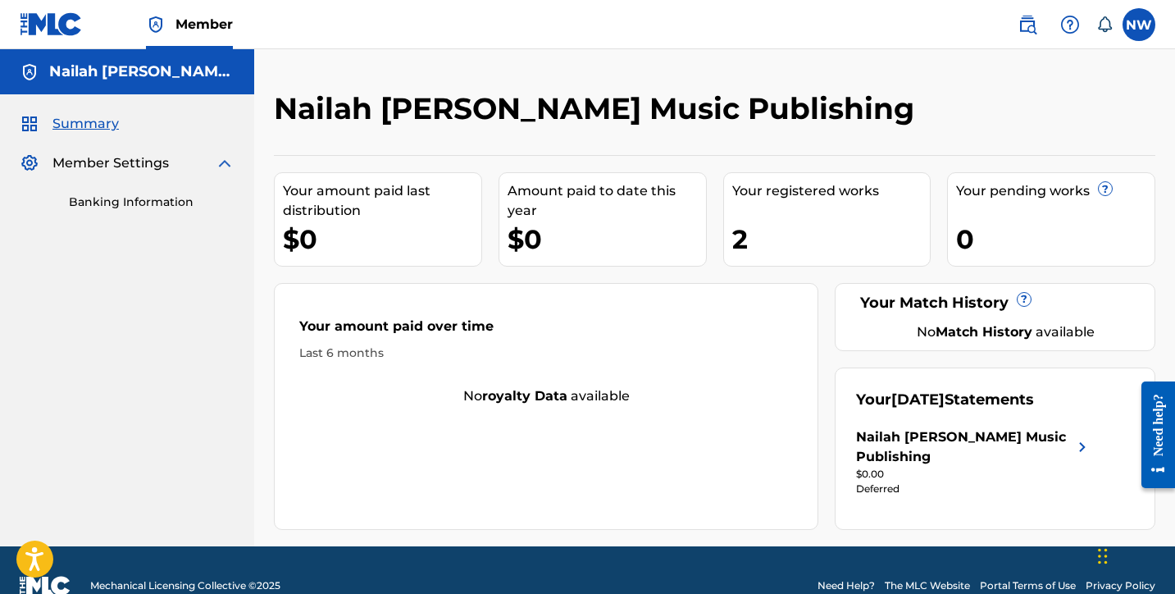
click at [763, 196] on div "Your registered works" at bounding box center [831, 191] width 198 height 20
click at [225, 162] on img at bounding box center [225, 163] width 20 height 20
click at [177, 30] on span "Member" at bounding box center [203, 24] width 57 height 19
click at [1139, 27] on label at bounding box center [1139, 24] width 33 height 33
click at [1139, 25] on input "NW Nailah Williams nailahcarriemusic@gmail.com Notification Preferences Profile…" at bounding box center [1139, 25] width 0 height 0
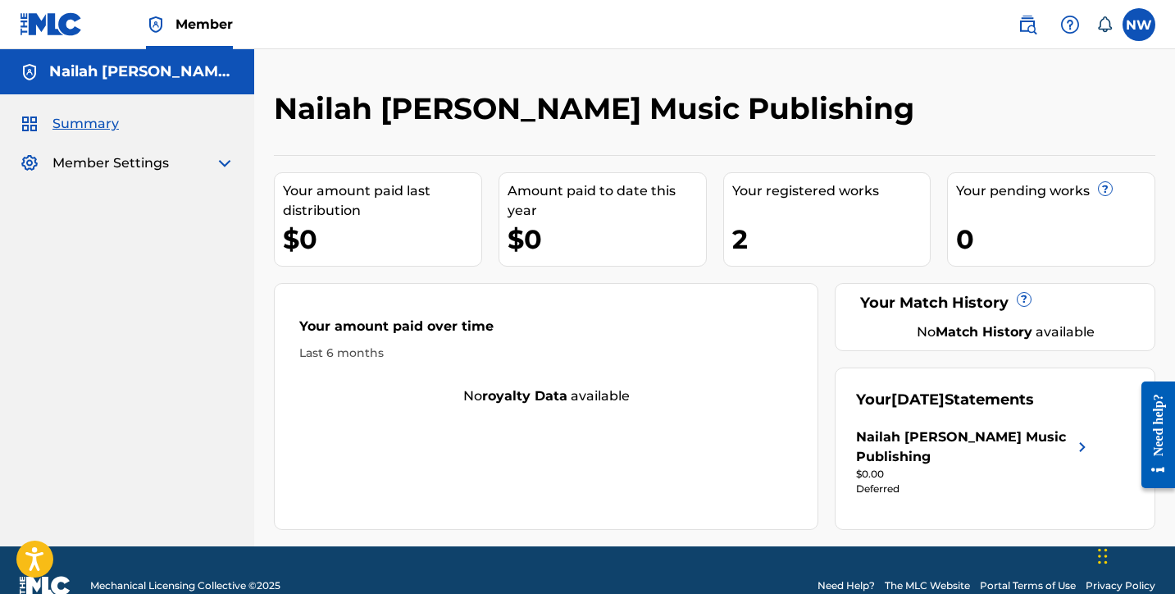
click at [776, 80] on div "Nailah Carrie Music Publishing Your amount paid last distribution $0 Amount pai…" at bounding box center [714, 297] width 921 height 497
click at [58, 25] on img at bounding box center [51, 24] width 63 height 24
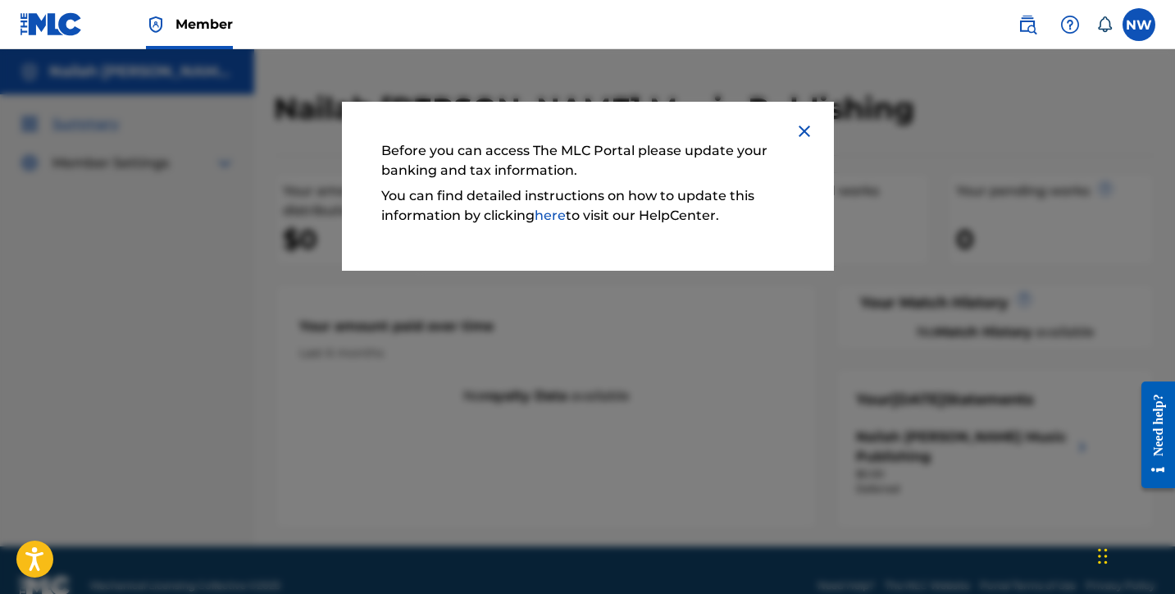
click at [808, 130] on img at bounding box center [805, 131] width 20 height 20
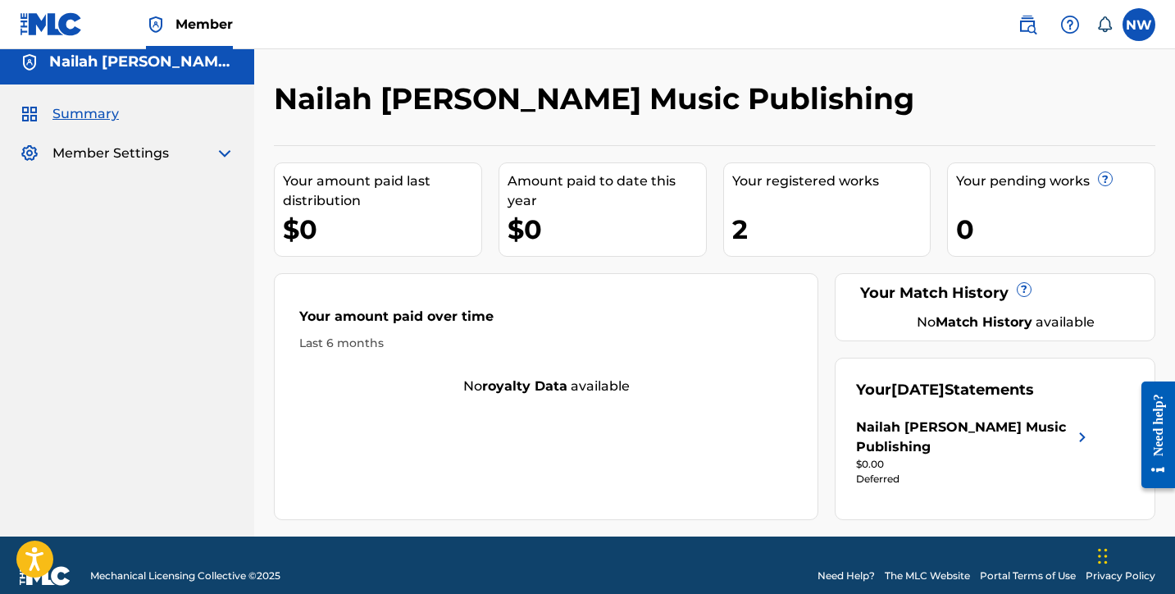
scroll to position [30, 0]
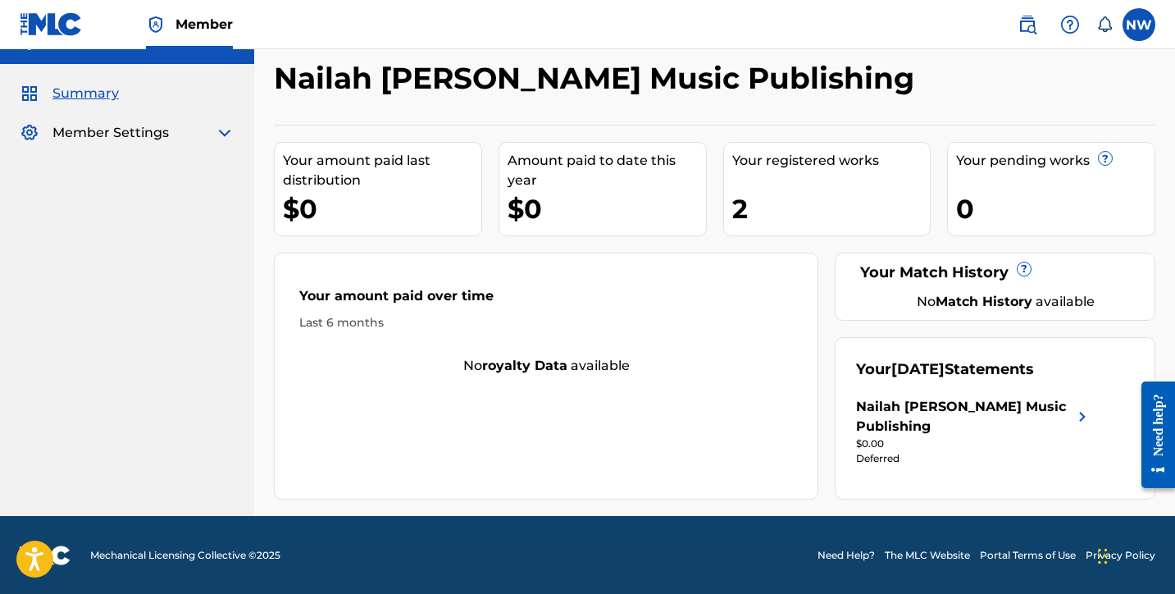
click at [976, 417] on div "Nailah [PERSON_NAME] Music Publishing" at bounding box center [964, 416] width 216 height 39
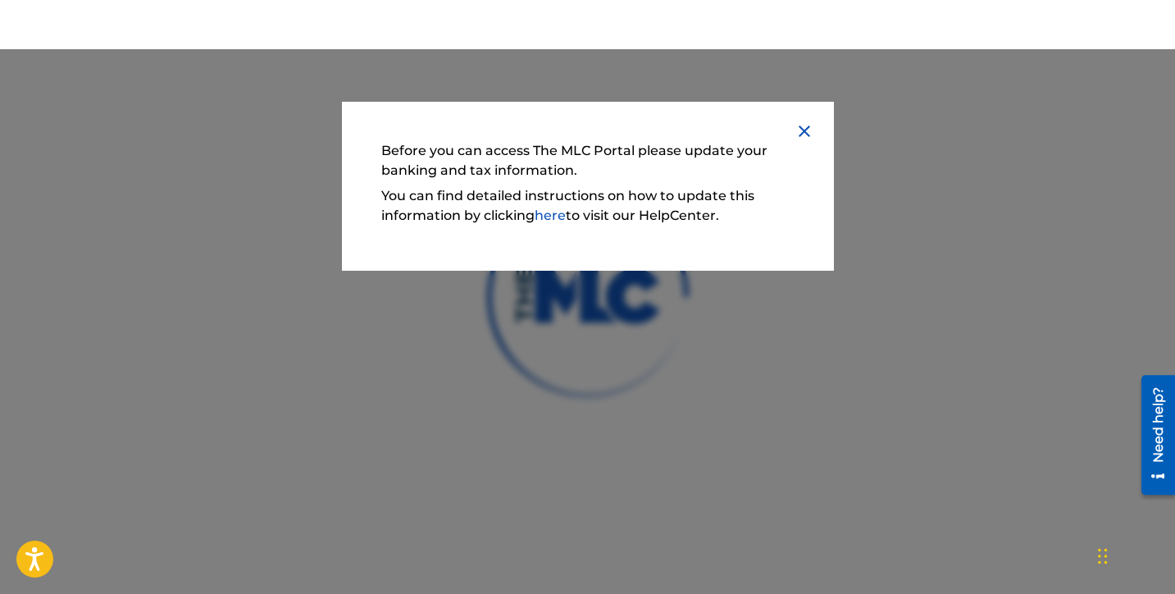
click at [802, 130] on img at bounding box center [805, 131] width 20 height 20
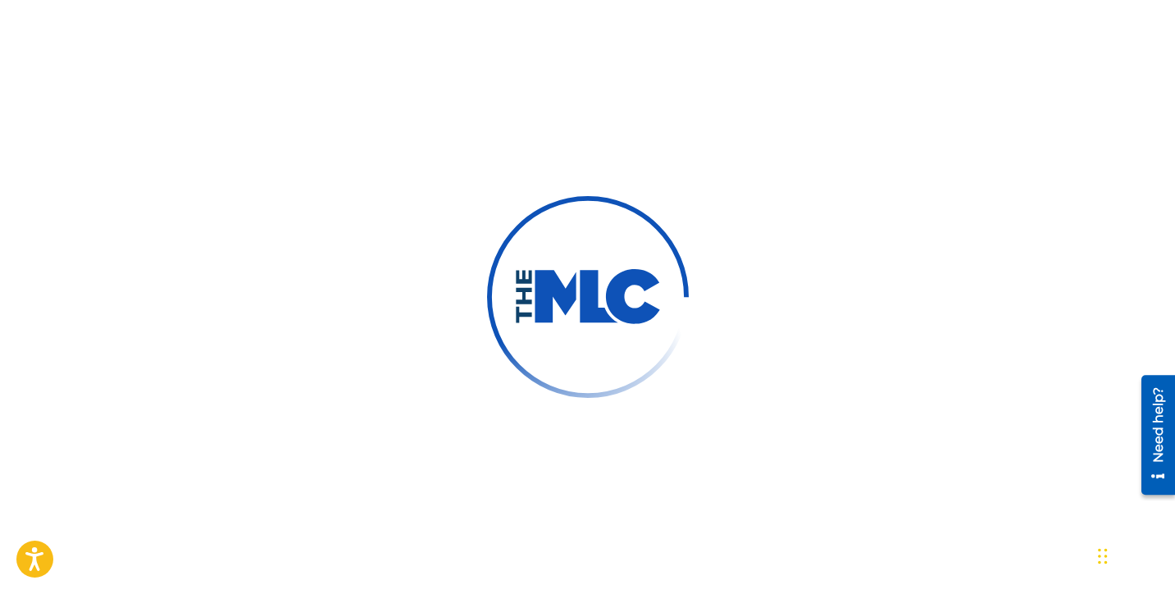
scroll to position [30, 0]
click at [1106, 555] on div "Chat Widget" at bounding box center [1134, 554] width 82 height 79
click at [1155, 416] on div "Need help?" at bounding box center [1158, 423] width 22 height 75
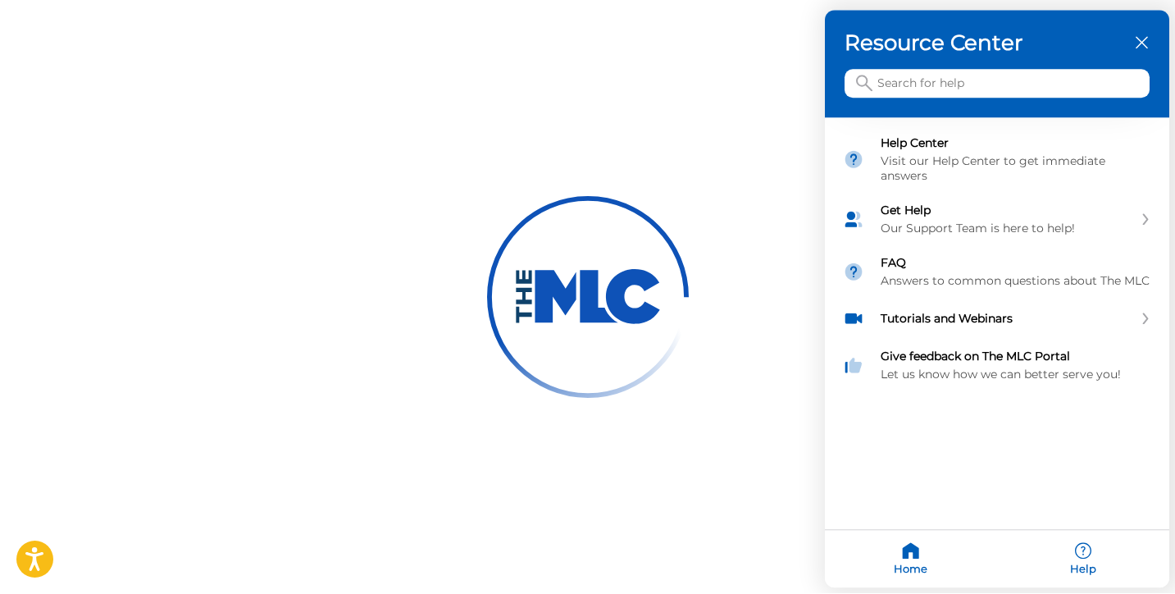
click at [1140, 44] on icon "close resource center" at bounding box center [1142, 43] width 12 height 12
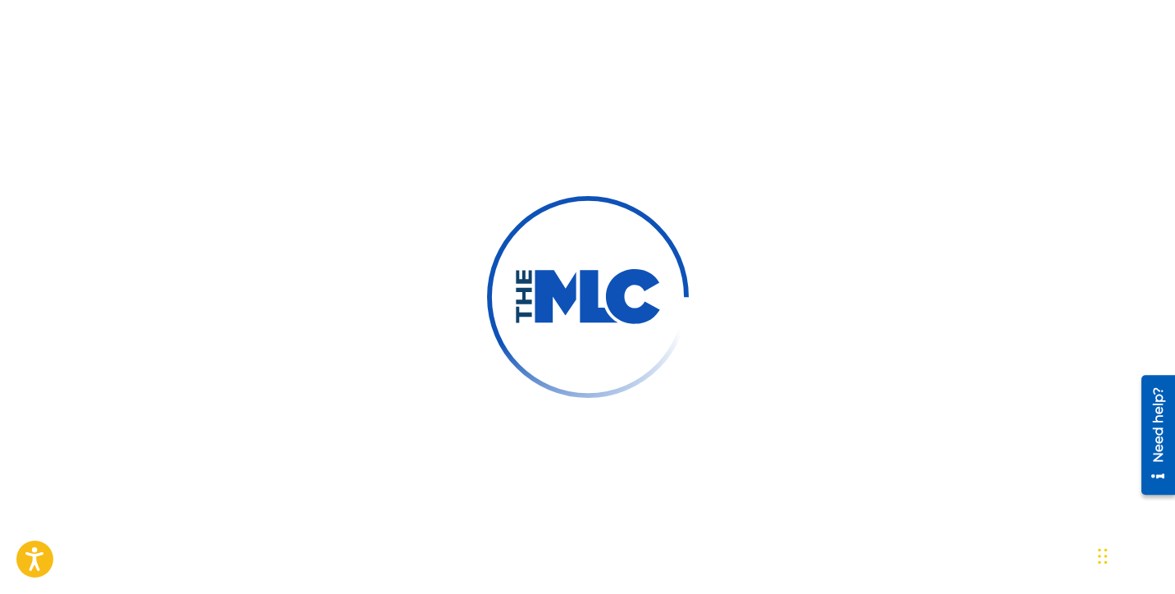
scroll to position [0, 0]
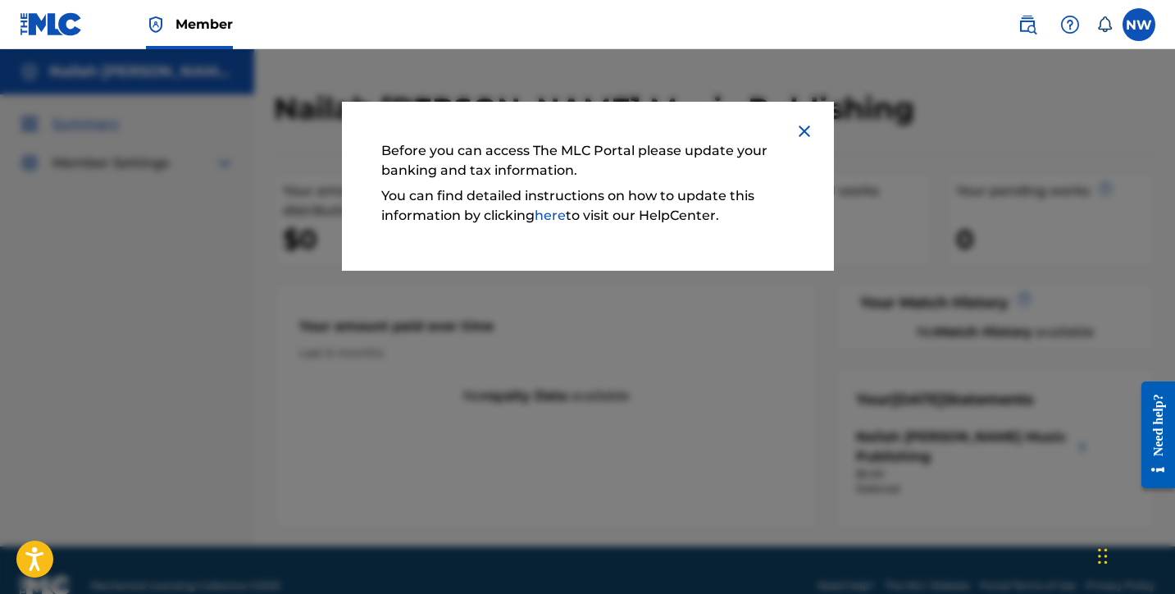
click at [801, 135] on img at bounding box center [805, 131] width 20 height 20
click at [549, 218] on link "here" at bounding box center [550, 215] width 31 height 16
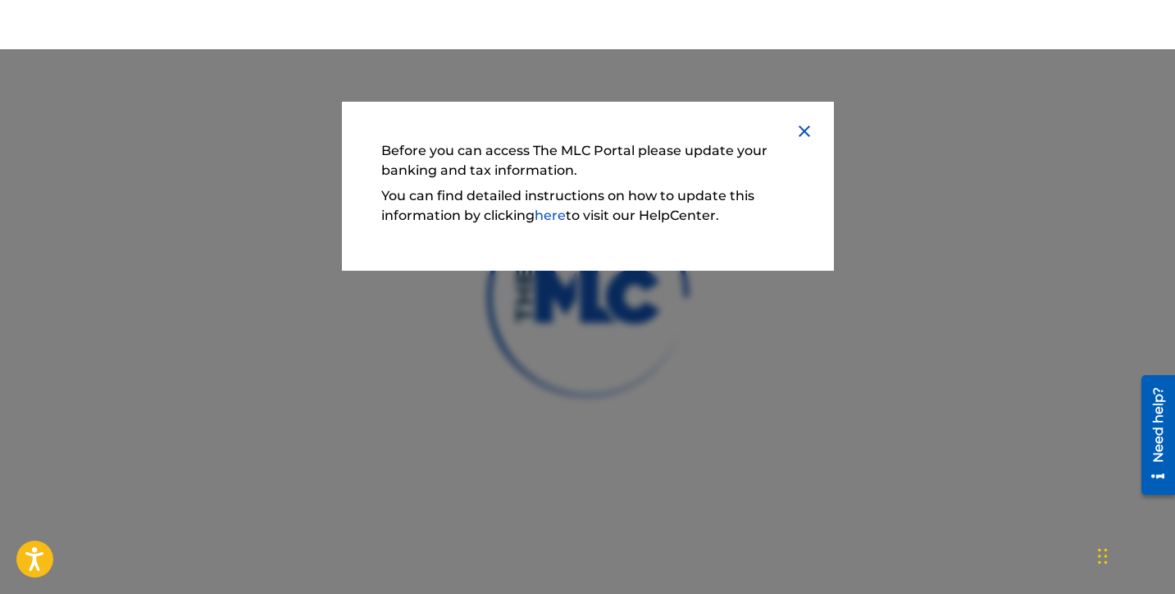
click at [803, 133] on img at bounding box center [805, 131] width 20 height 20
